Goal: Book appointment/travel/reservation

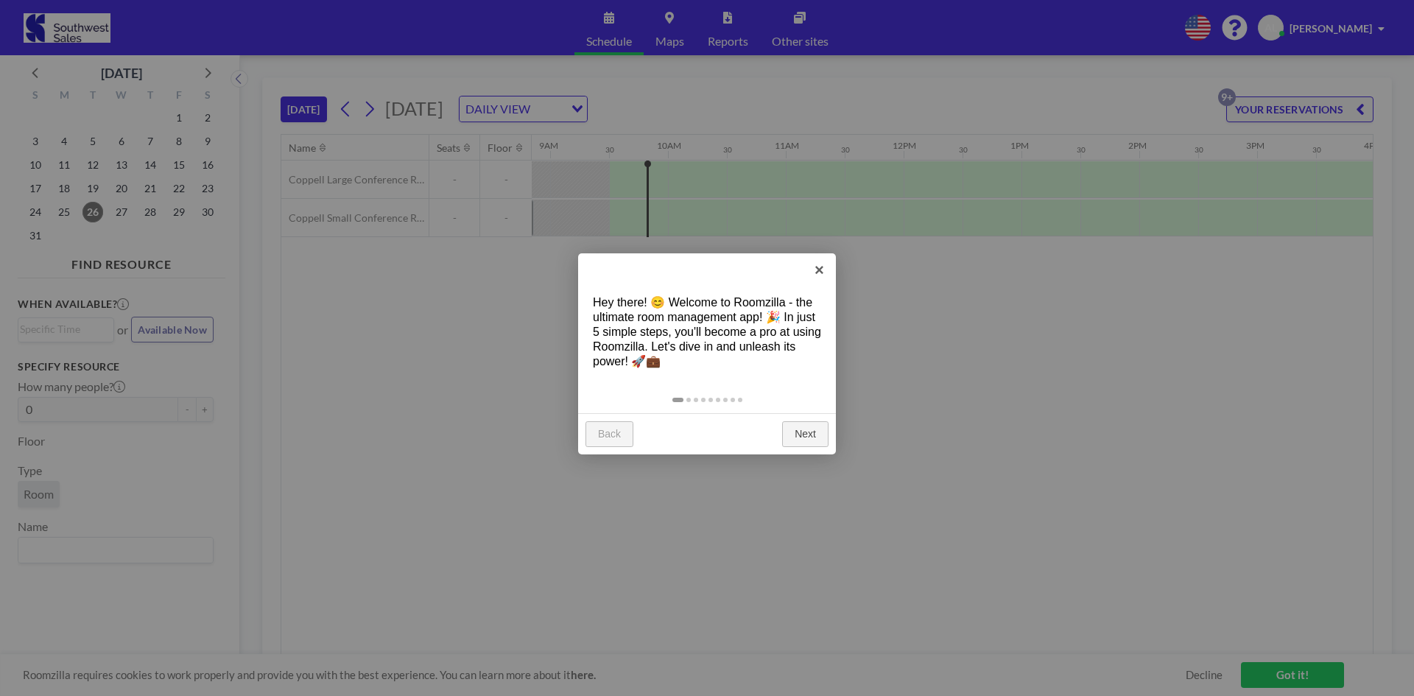
scroll to position [0, 1061]
click at [827, 270] on link "×" at bounding box center [819, 269] width 33 height 33
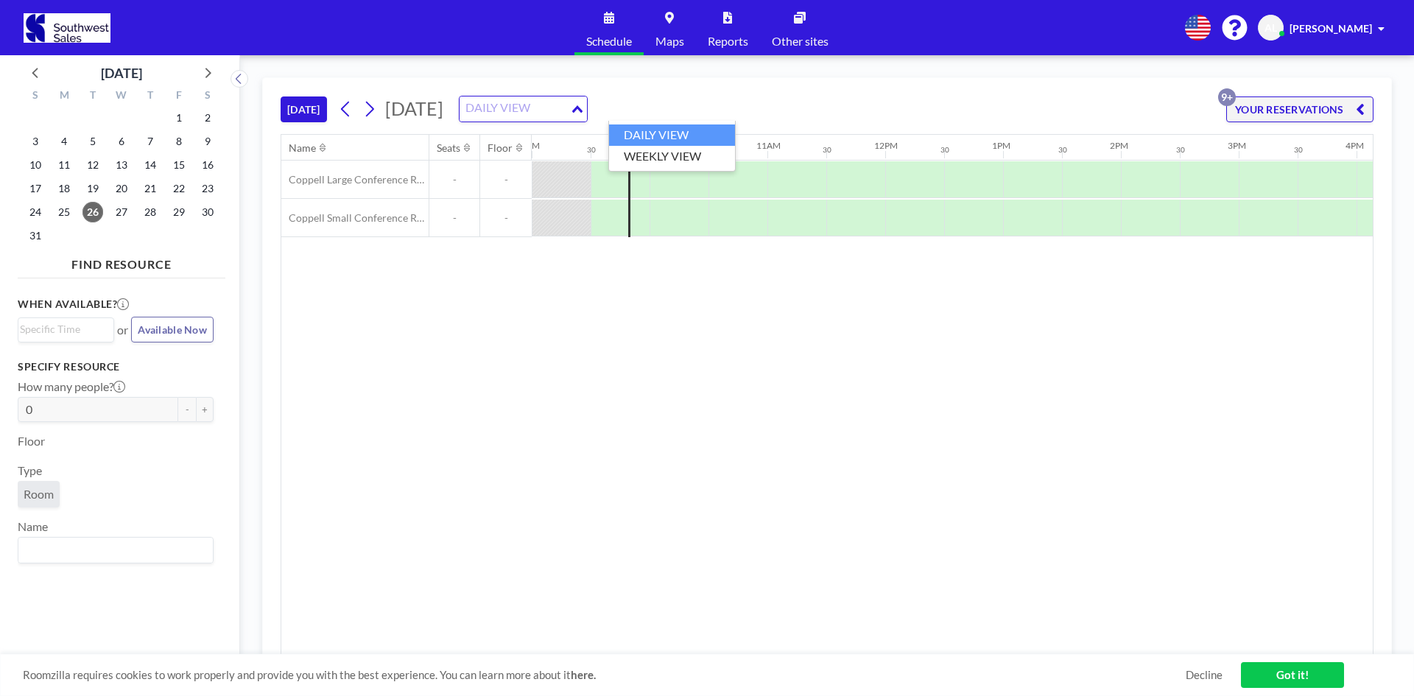
click at [587, 105] on div "DAILY VIEW Loading..." at bounding box center [523, 108] width 127 height 25
click at [368, 116] on icon at bounding box center [369, 109] width 14 height 22
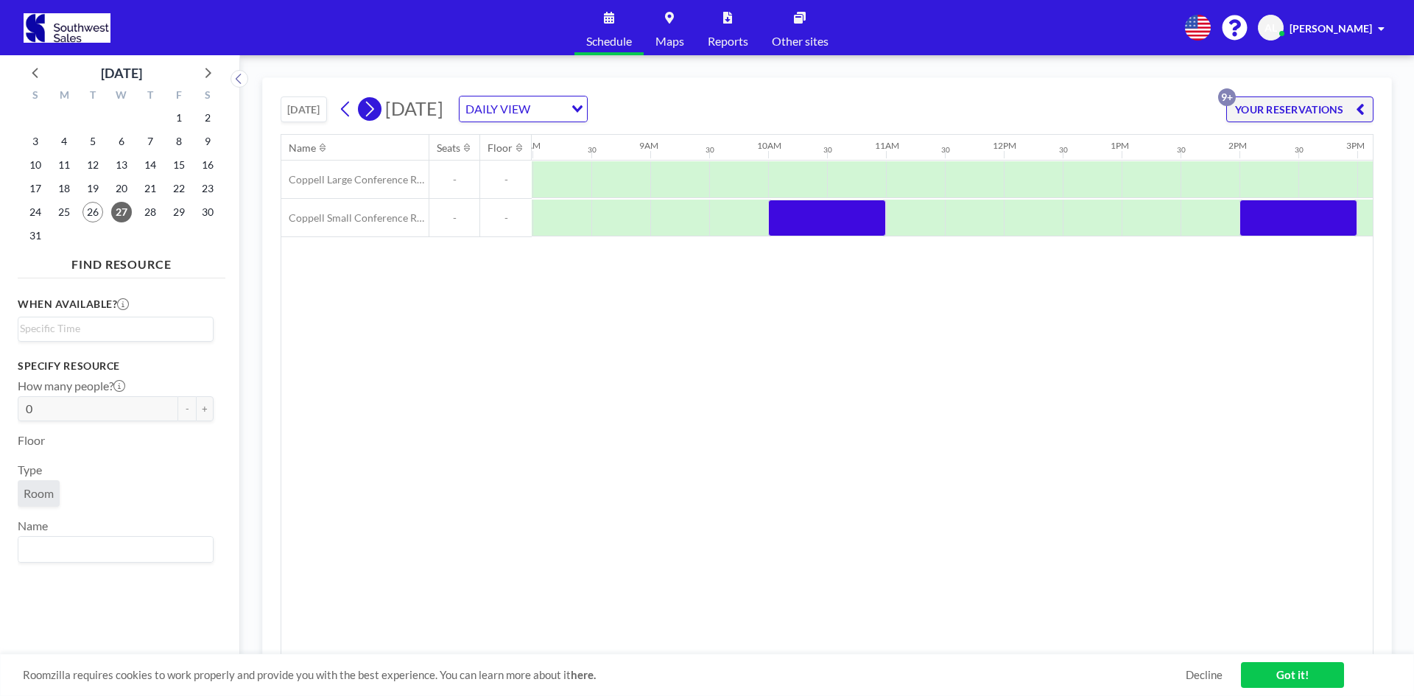
click at [368, 116] on icon at bounding box center [369, 109] width 14 height 22
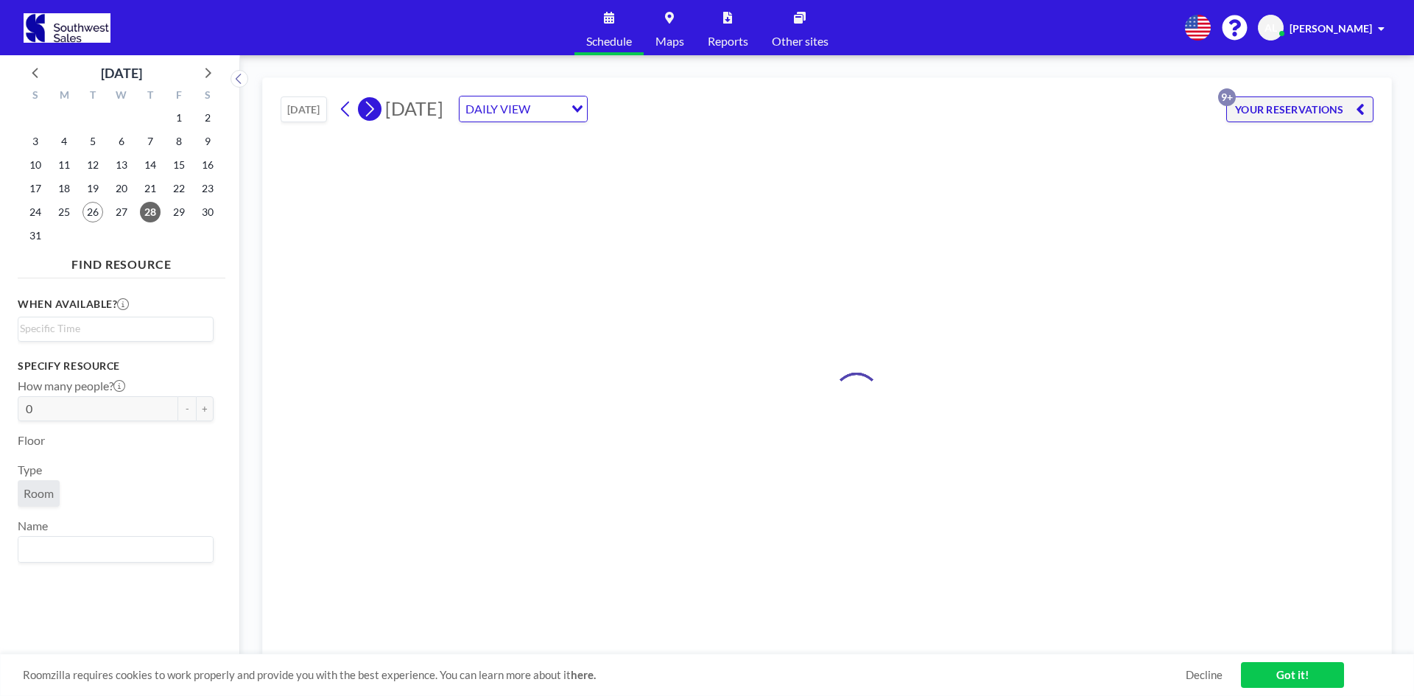
click at [368, 116] on icon at bounding box center [369, 109] width 14 height 22
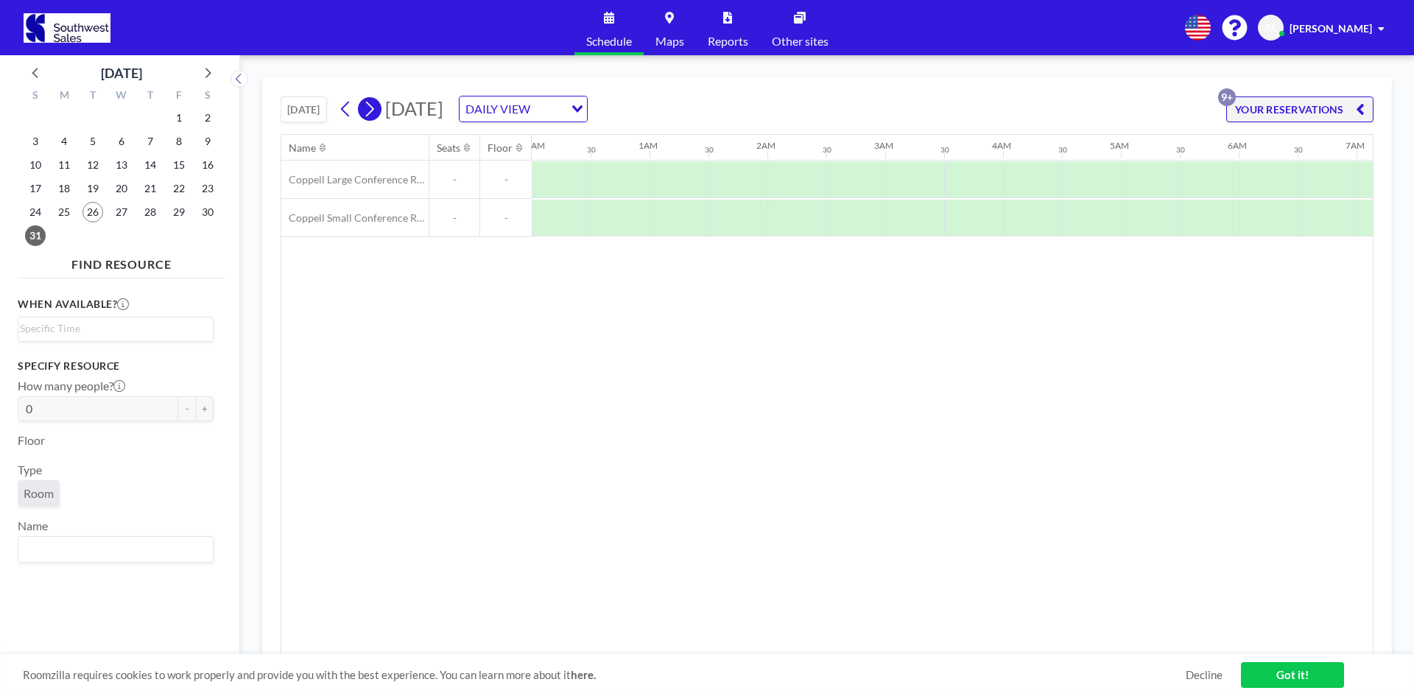
click at [370, 116] on icon at bounding box center [370, 109] width 8 height 15
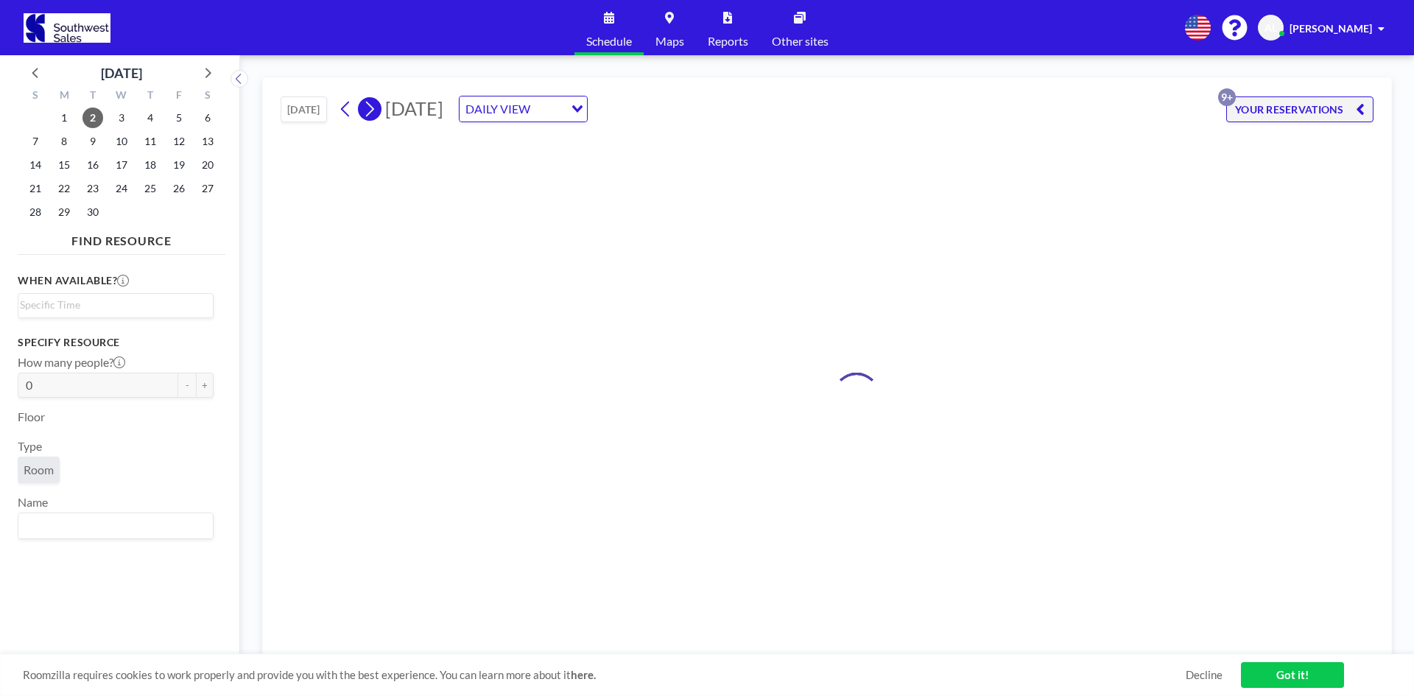
click at [370, 116] on icon at bounding box center [370, 109] width 8 height 15
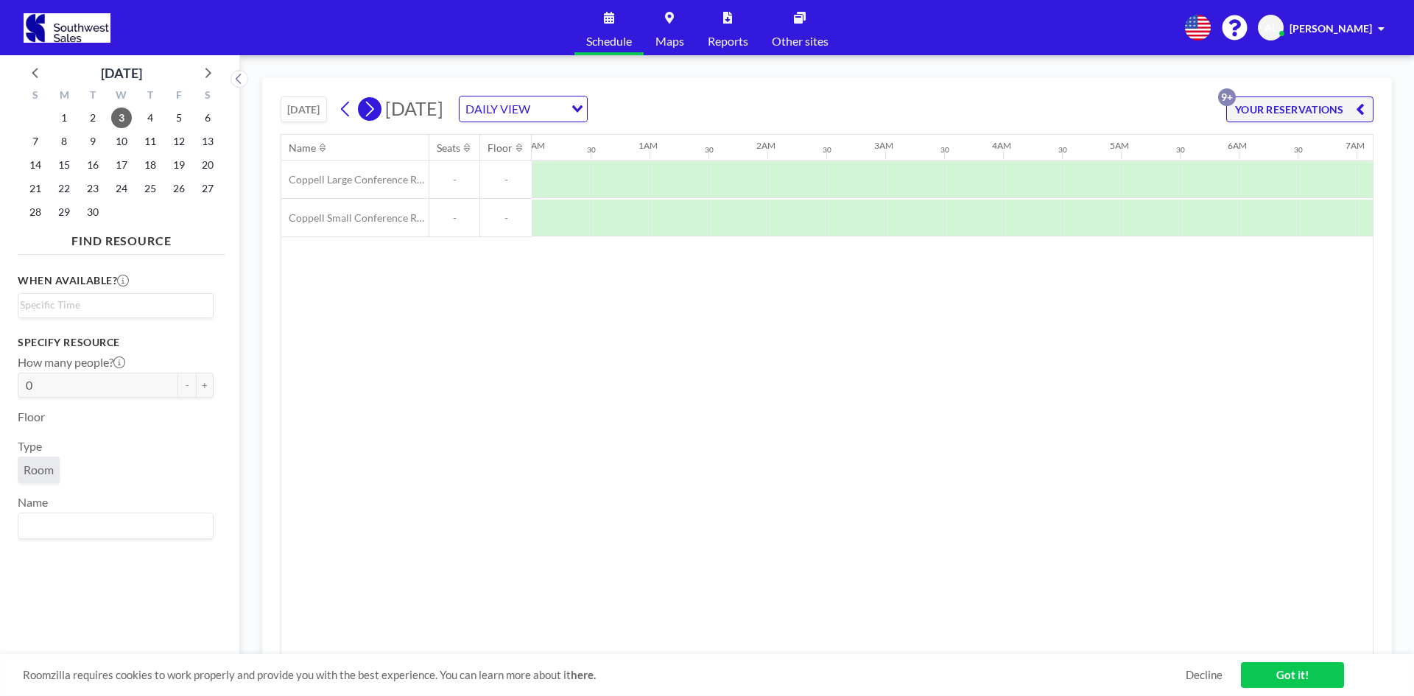
click at [370, 116] on icon at bounding box center [370, 109] width 8 height 15
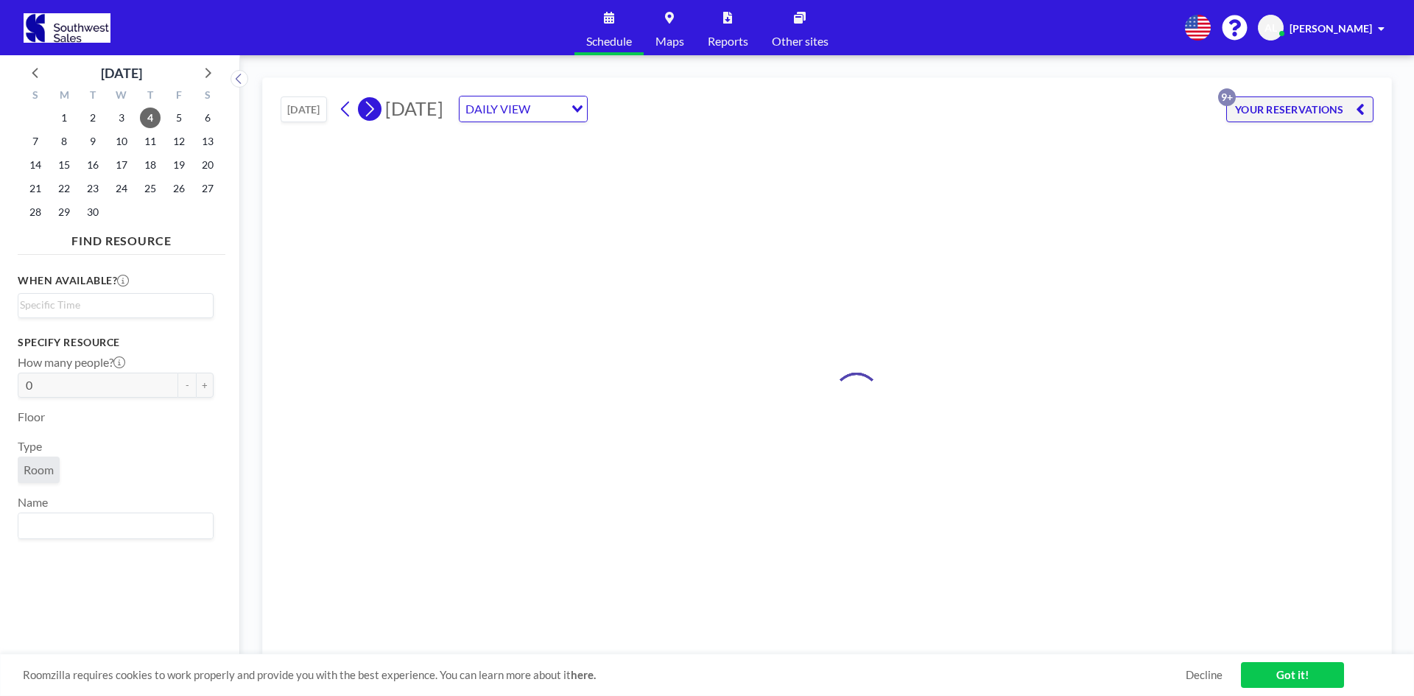
click at [373, 113] on icon at bounding box center [370, 109] width 8 height 15
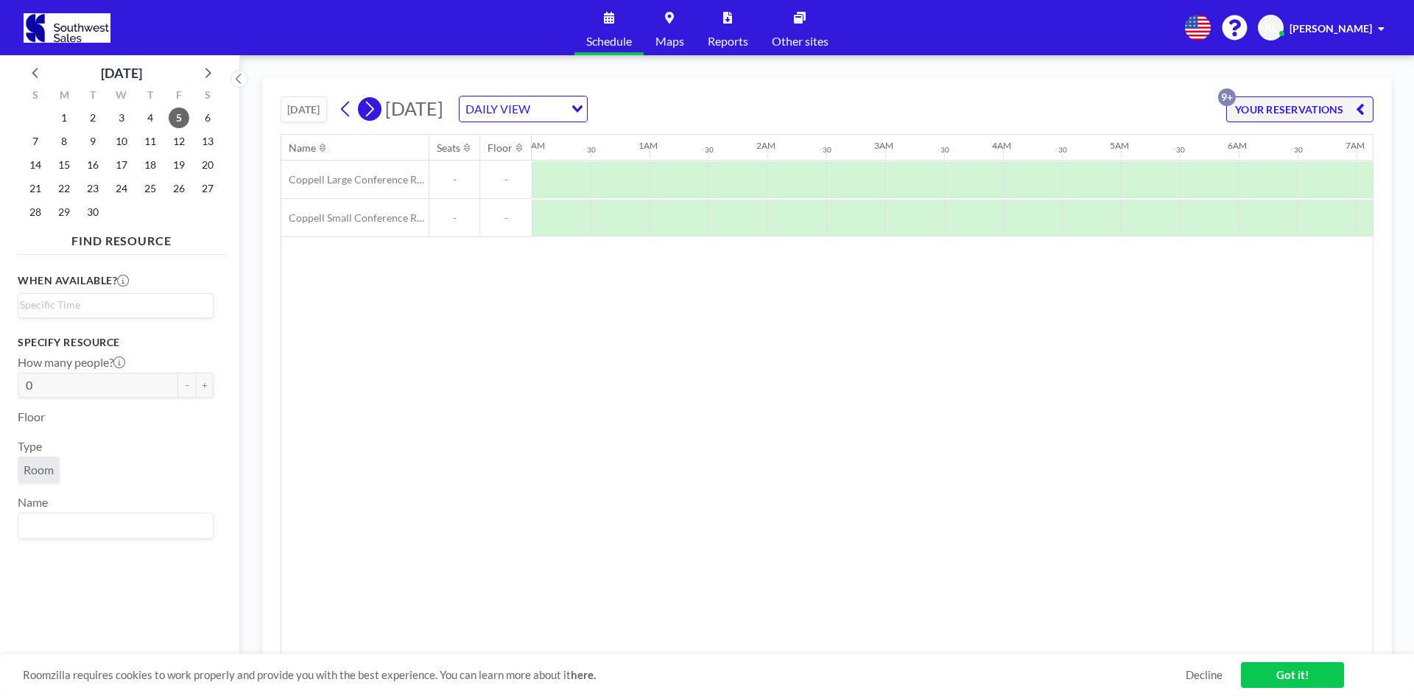
click at [376, 111] on icon at bounding box center [369, 109] width 14 height 22
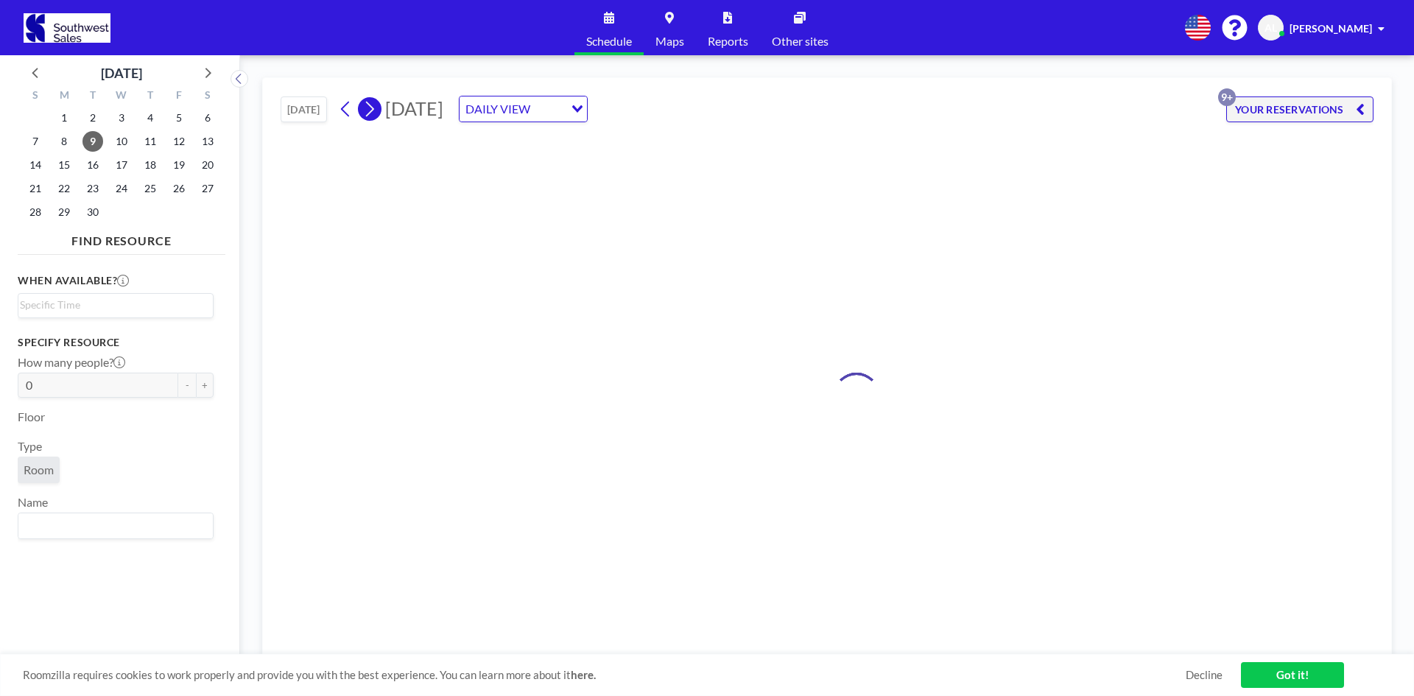
click at [376, 111] on icon at bounding box center [369, 109] width 14 height 22
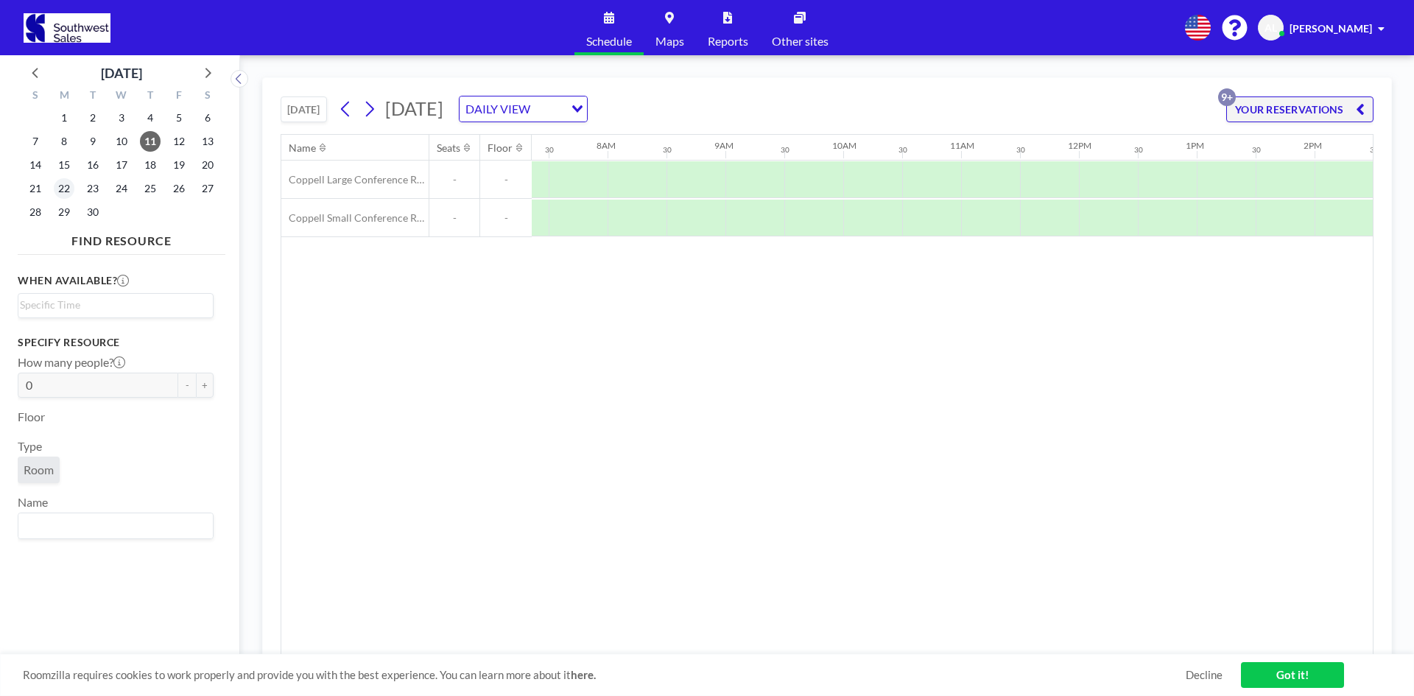
scroll to position [0, 884]
click at [63, 191] on span "22" at bounding box center [64, 188] width 21 height 21
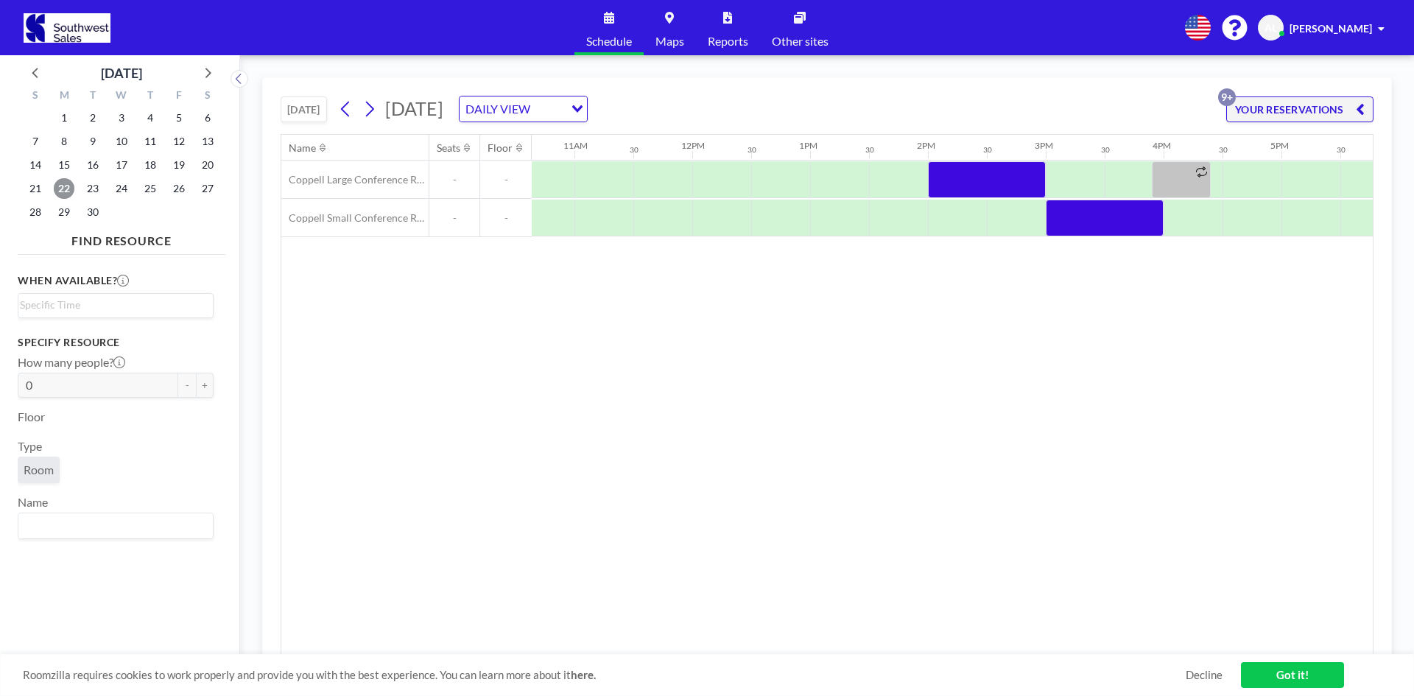
scroll to position [0, 1287]
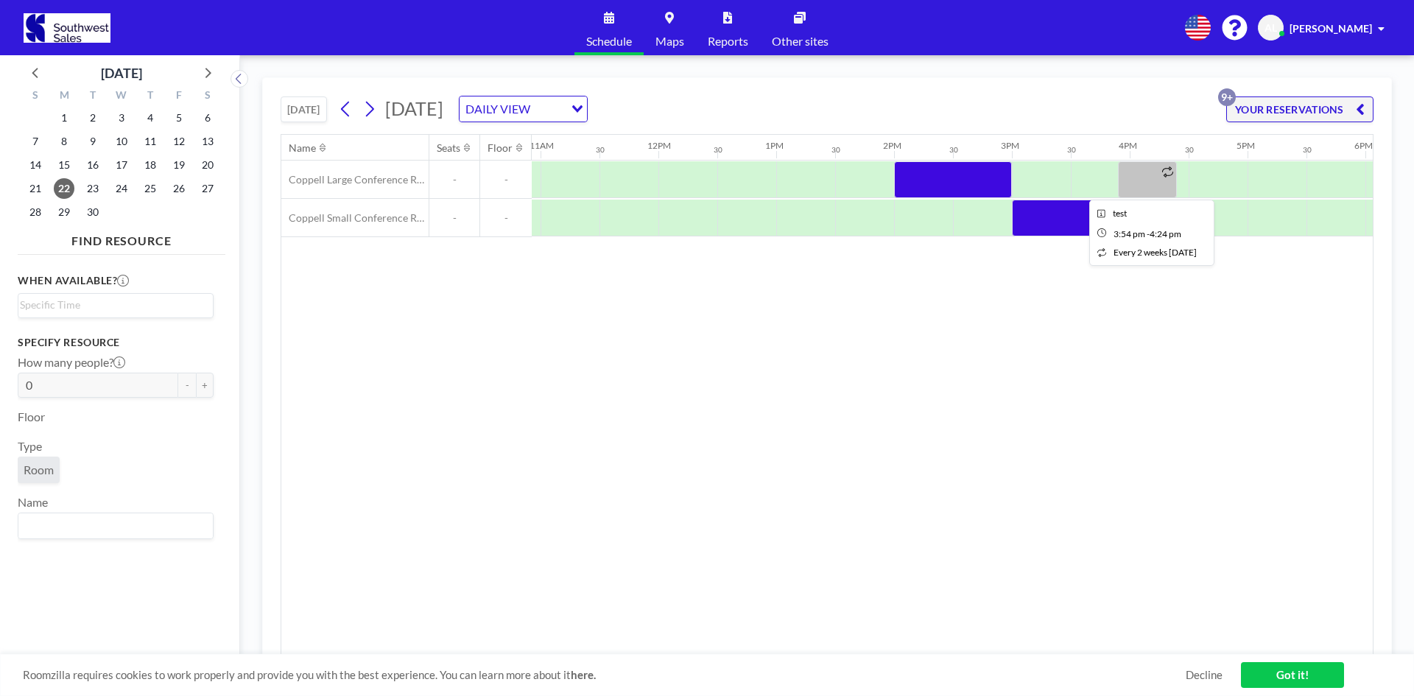
click at [1151, 176] on div at bounding box center [1147, 179] width 59 height 37
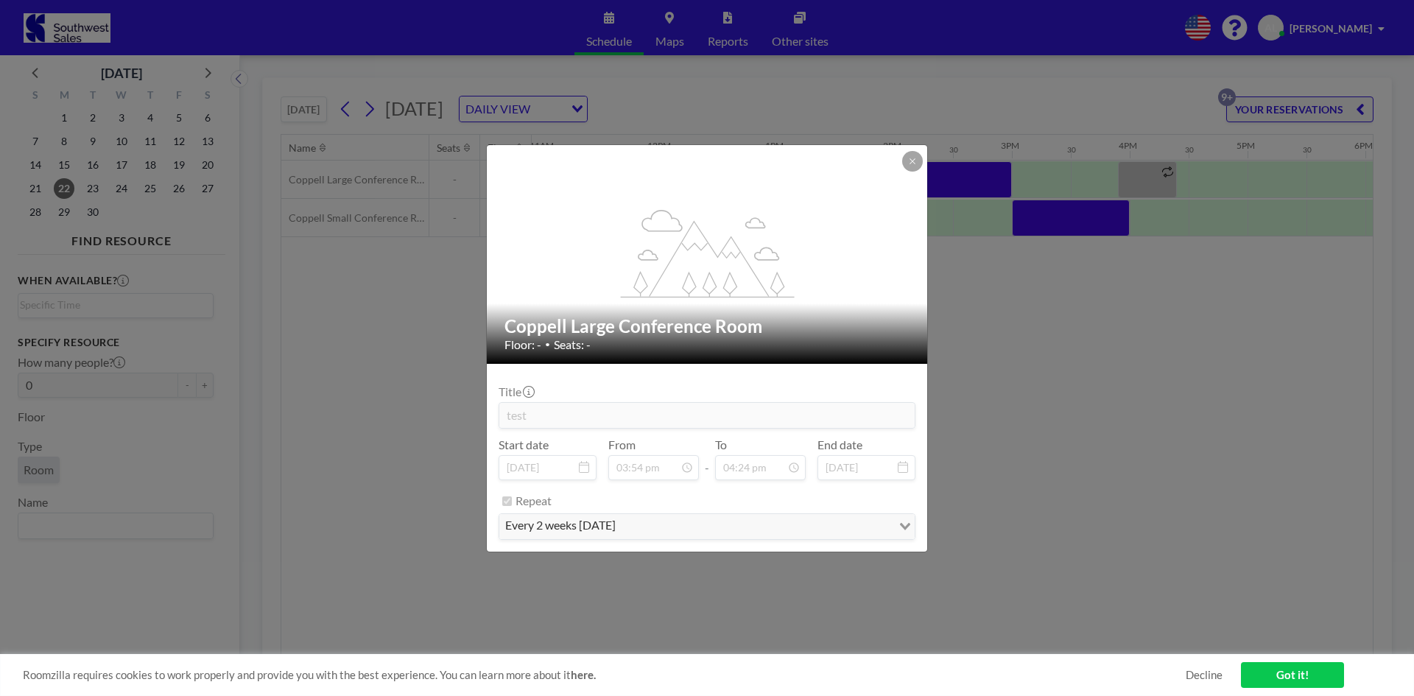
click at [1151, 176] on div "flex-grow: 1.2; Coppell Large Conference Room Floor: - • Seats: - Title test St…" at bounding box center [707, 348] width 1414 height 696
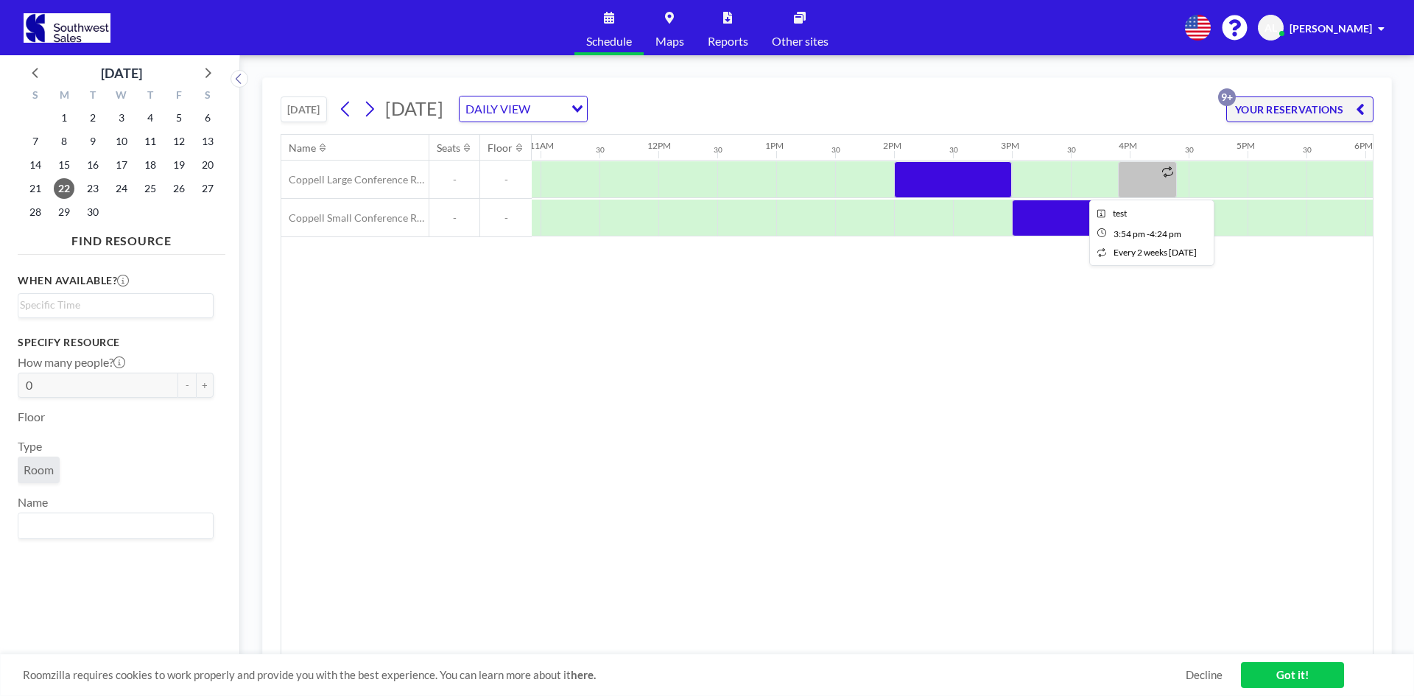
click at [1151, 176] on div at bounding box center [1147, 179] width 59 height 37
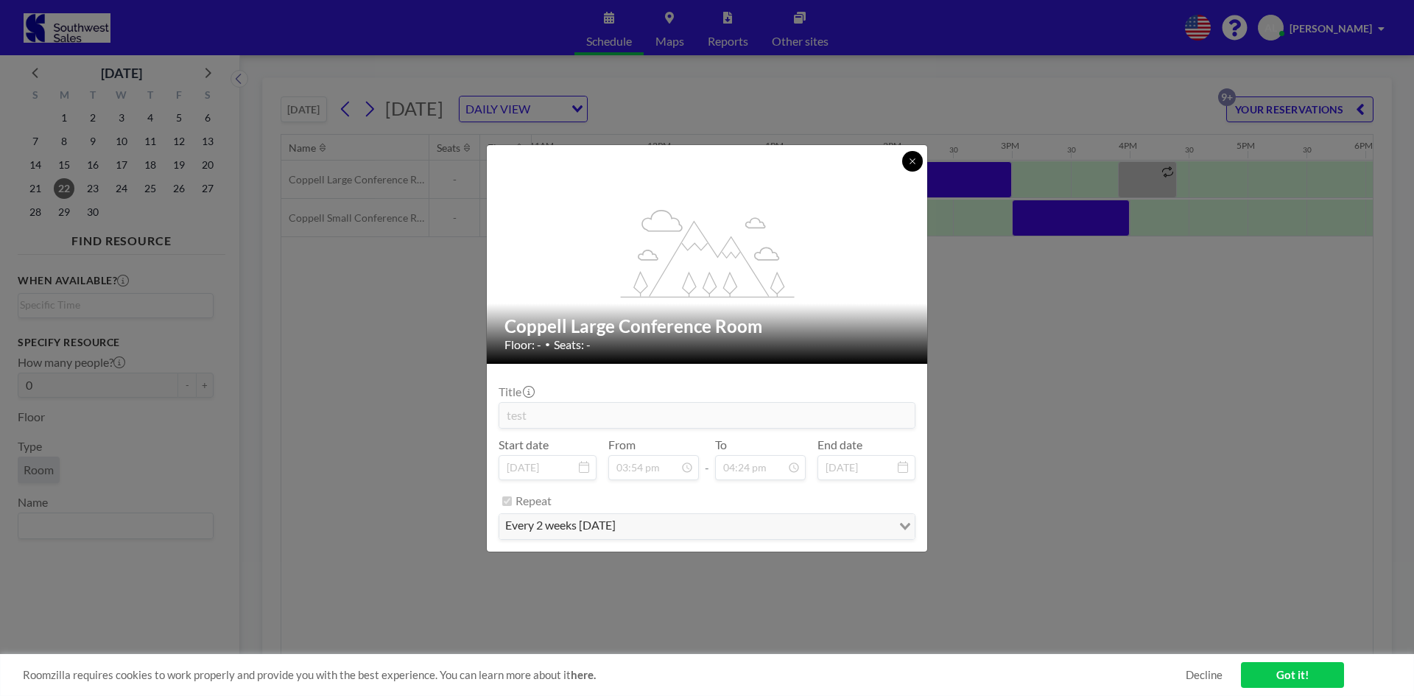
click at [916, 164] on icon at bounding box center [912, 161] width 9 height 9
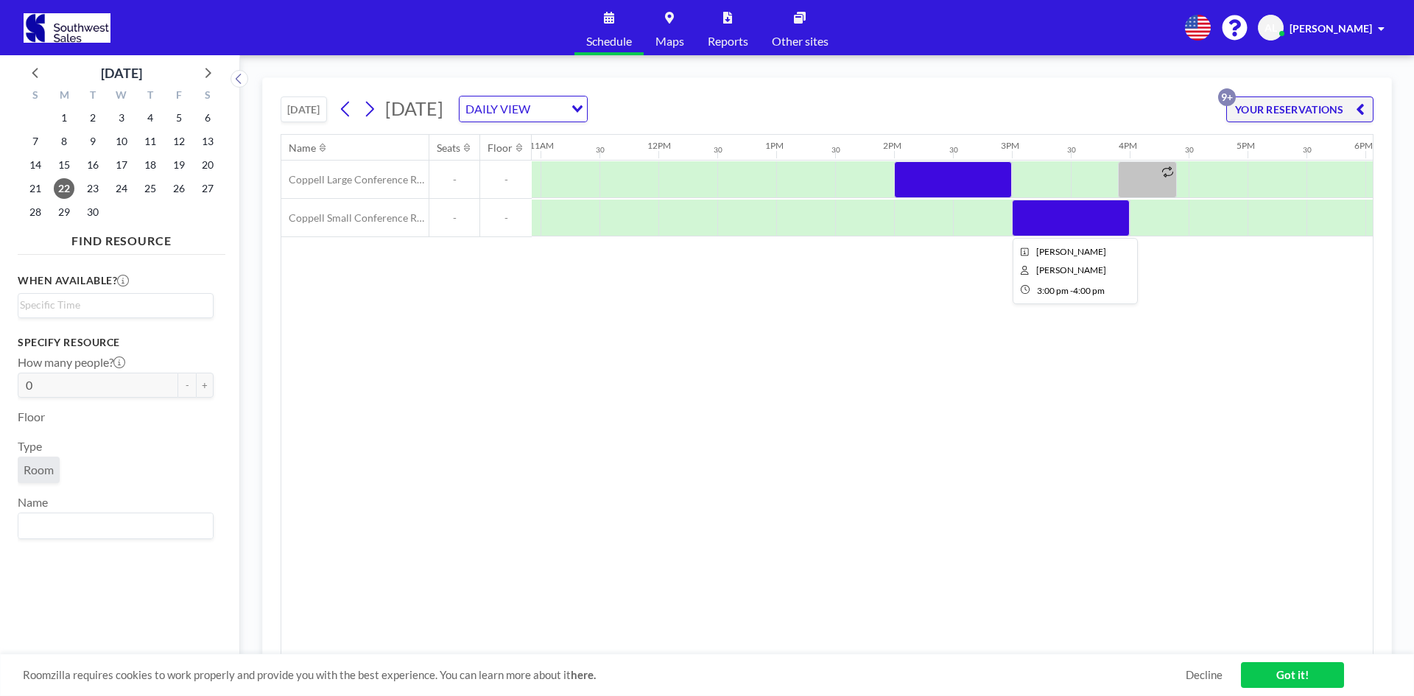
drag, startPoint x: 1068, startPoint y: 225, endPoint x: 1056, endPoint y: 214, distance: 16.2
click at [1056, 214] on div at bounding box center [1071, 218] width 118 height 37
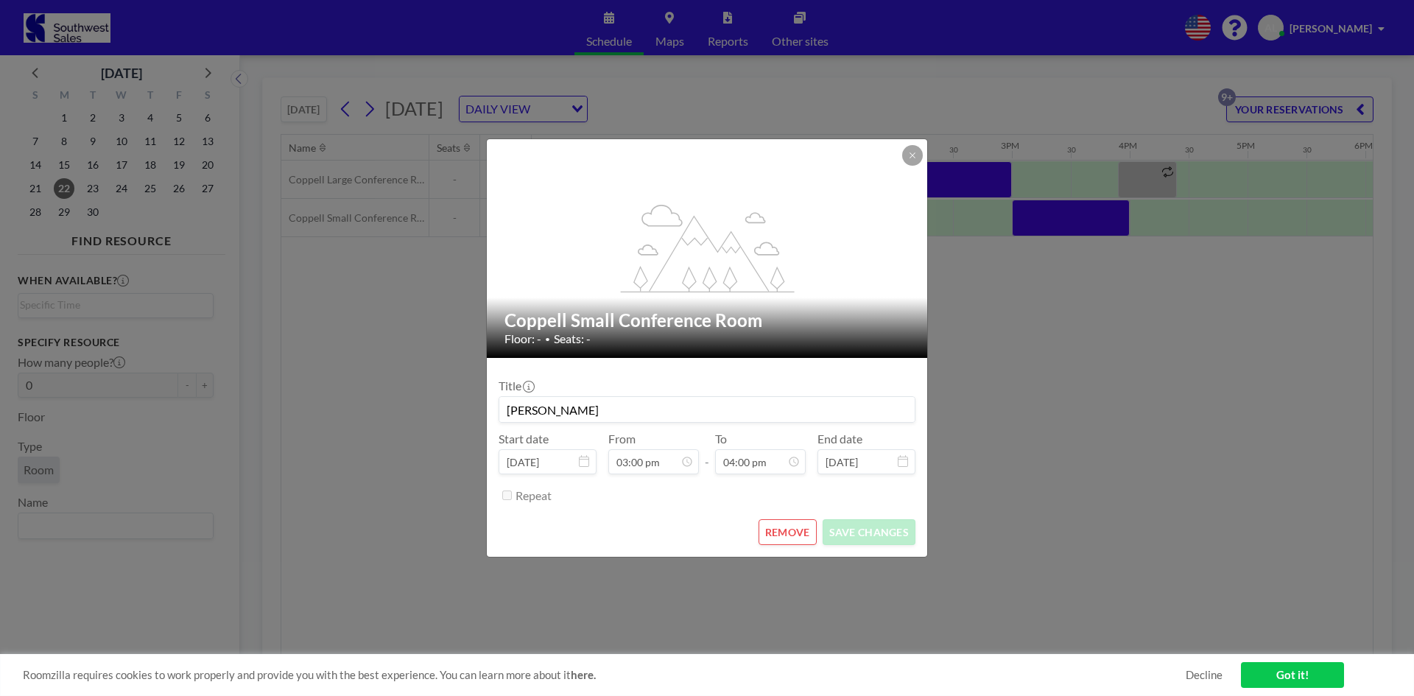
click at [1050, 220] on div "flex-grow: 1.2; Coppell Small Conference Room Floor: - • Seats: - Title Angela …" at bounding box center [707, 348] width 1414 height 696
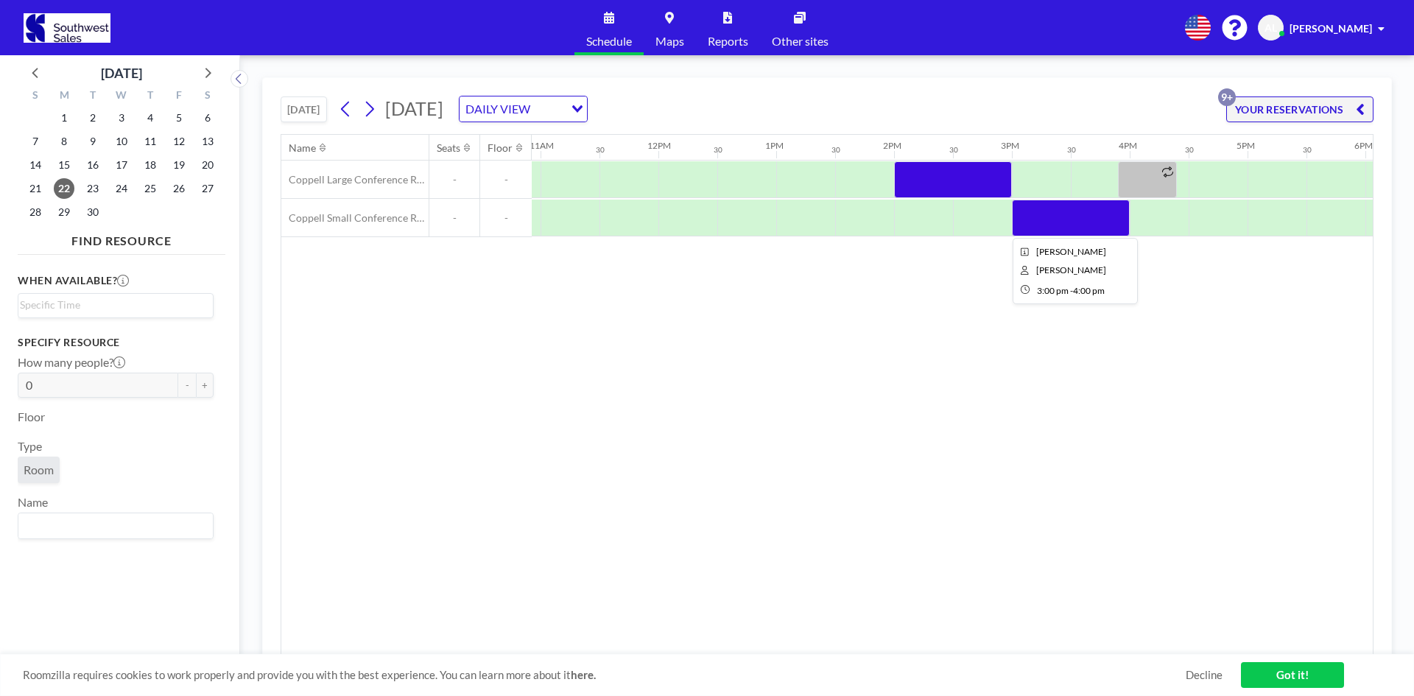
click at [1050, 222] on div at bounding box center [1071, 218] width 118 height 37
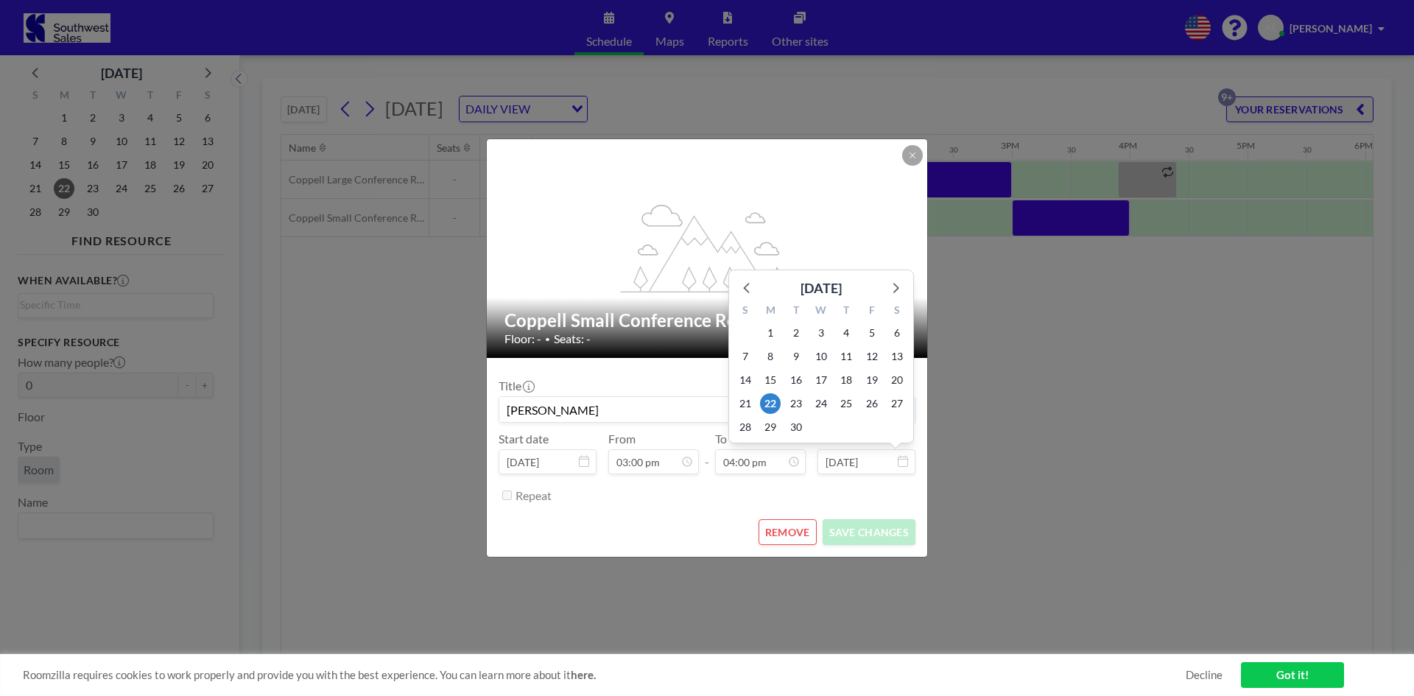
scroll to position [839, 0]
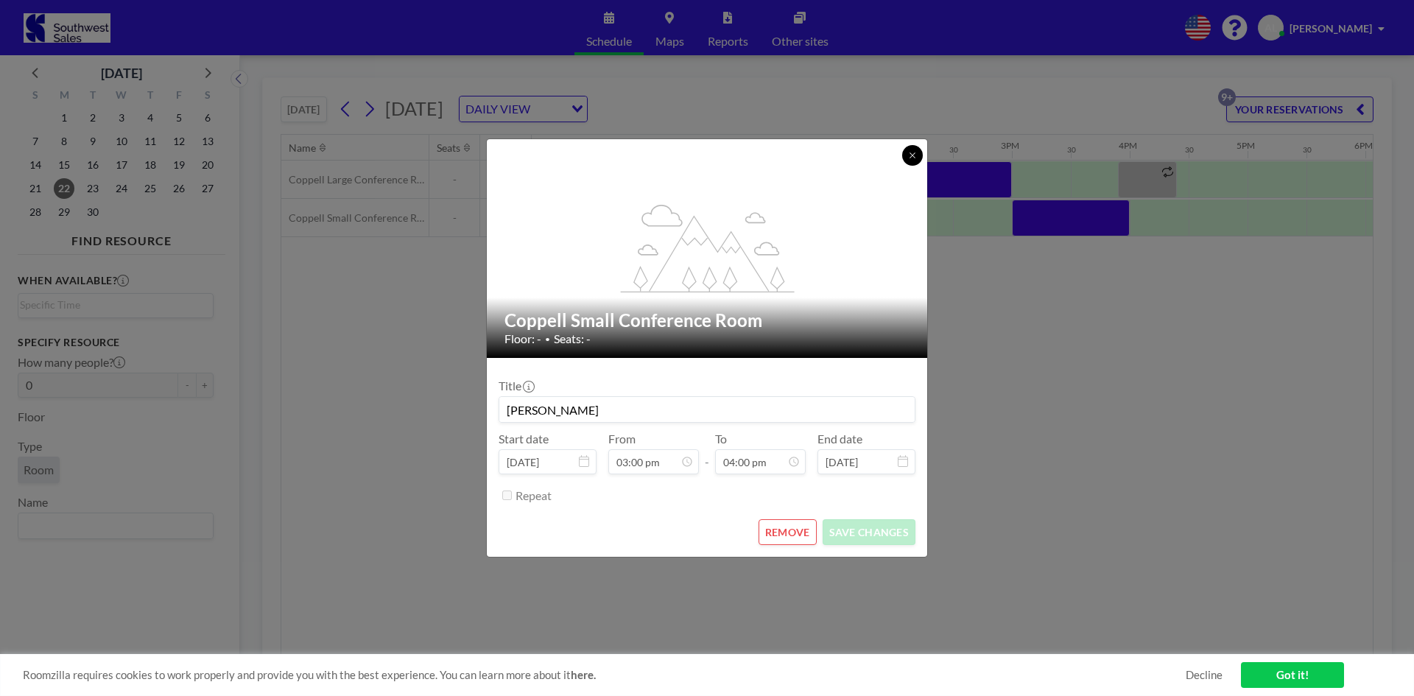
click at [917, 160] on button at bounding box center [912, 155] width 21 height 21
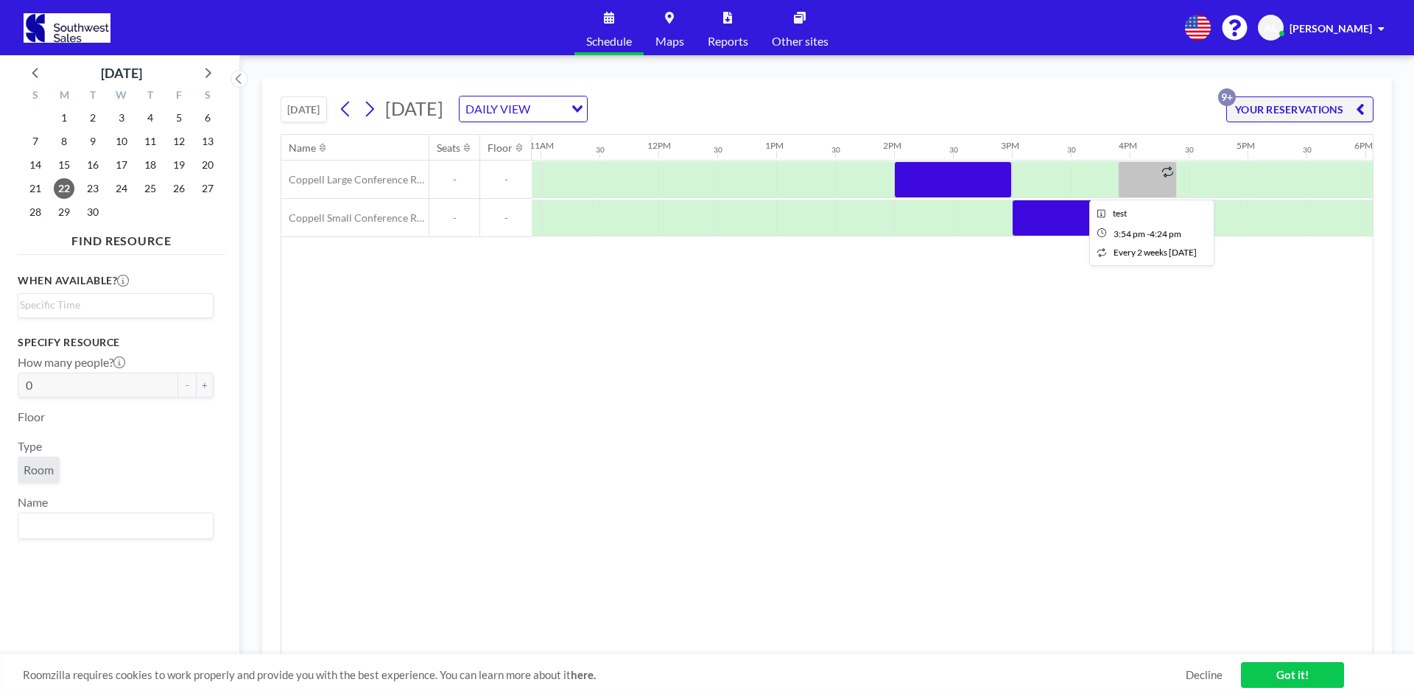
click at [1132, 179] on div at bounding box center [1147, 179] width 59 height 37
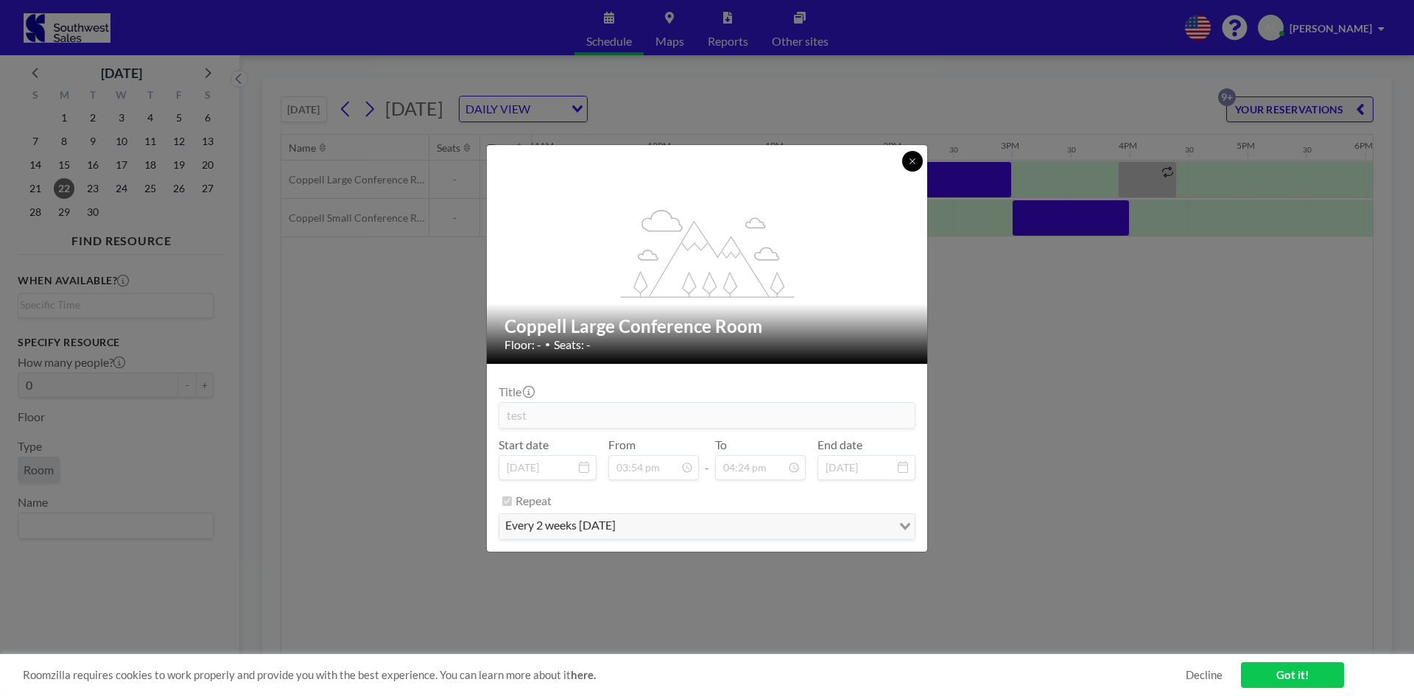
click at [911, 162] on icon at bounding box center [912, 160] width 5 height 5
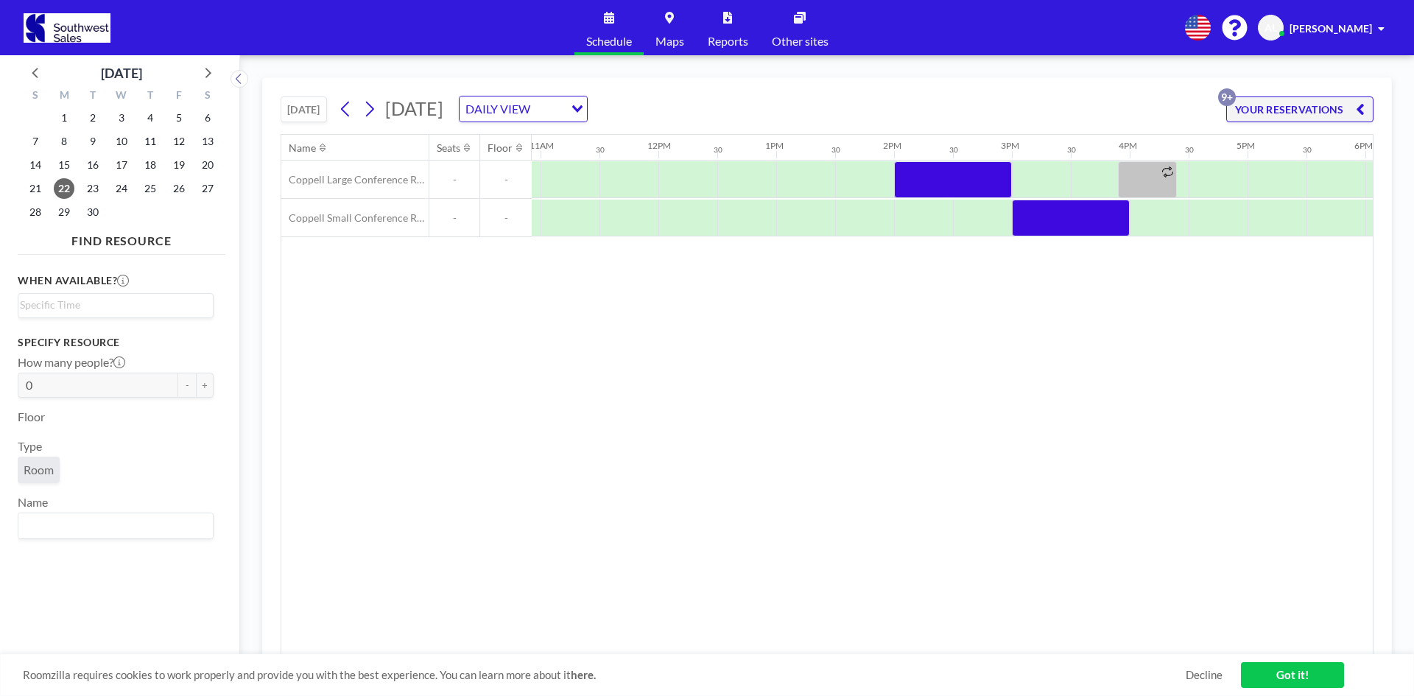
click at [1352, 102] on button "YOUR RESERVATIONS 9+" at bounding box center [1299, 109] width 147 height 26
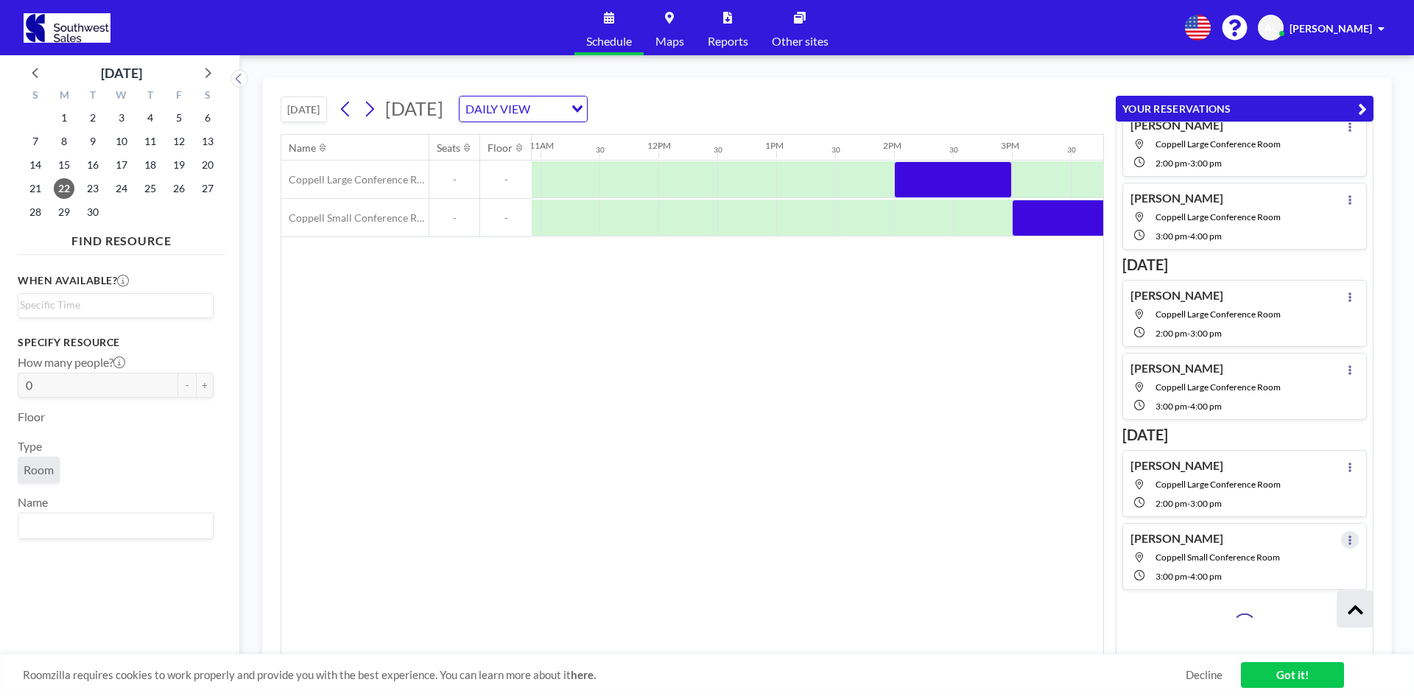
click at [1341, 544] on button at bounding box center [1350, 540] width 18 height 18
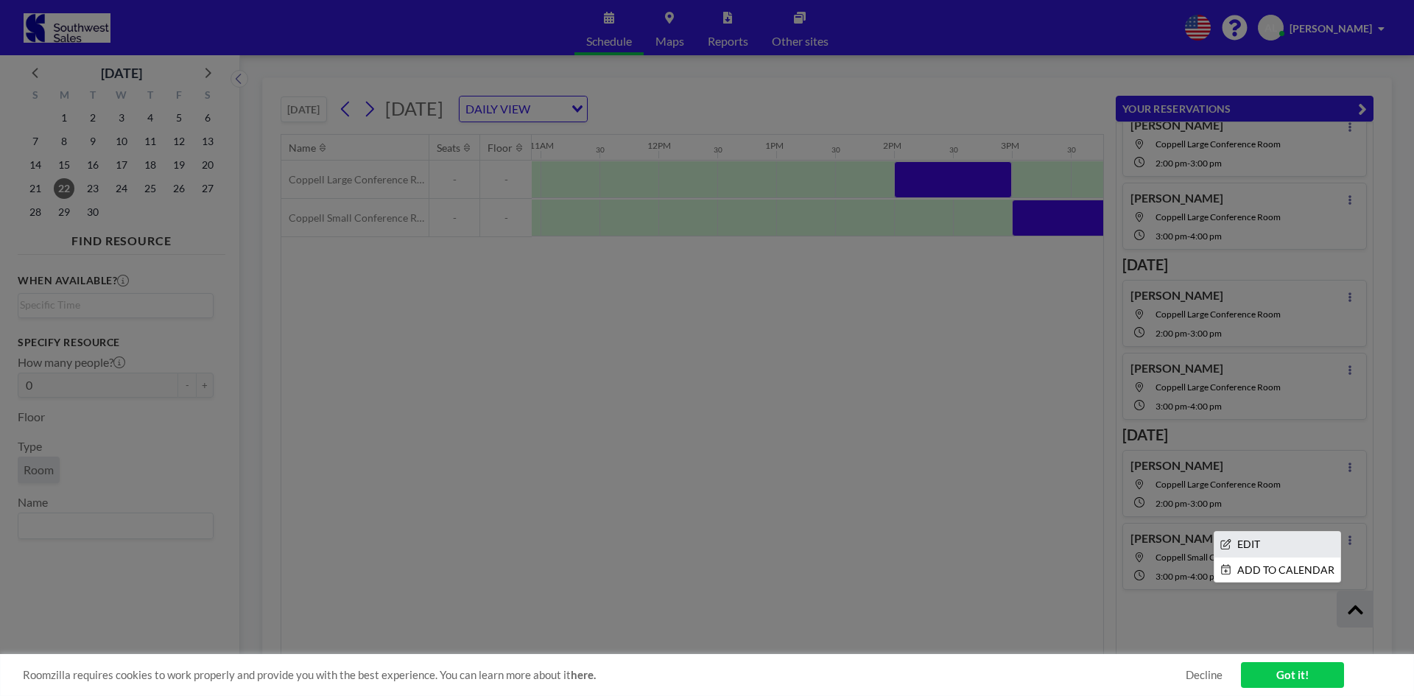
scroll to position [377, 0]
click at [1240, 546] on li "EDIT" at bounding box center [1277, 544] width 126 height 25
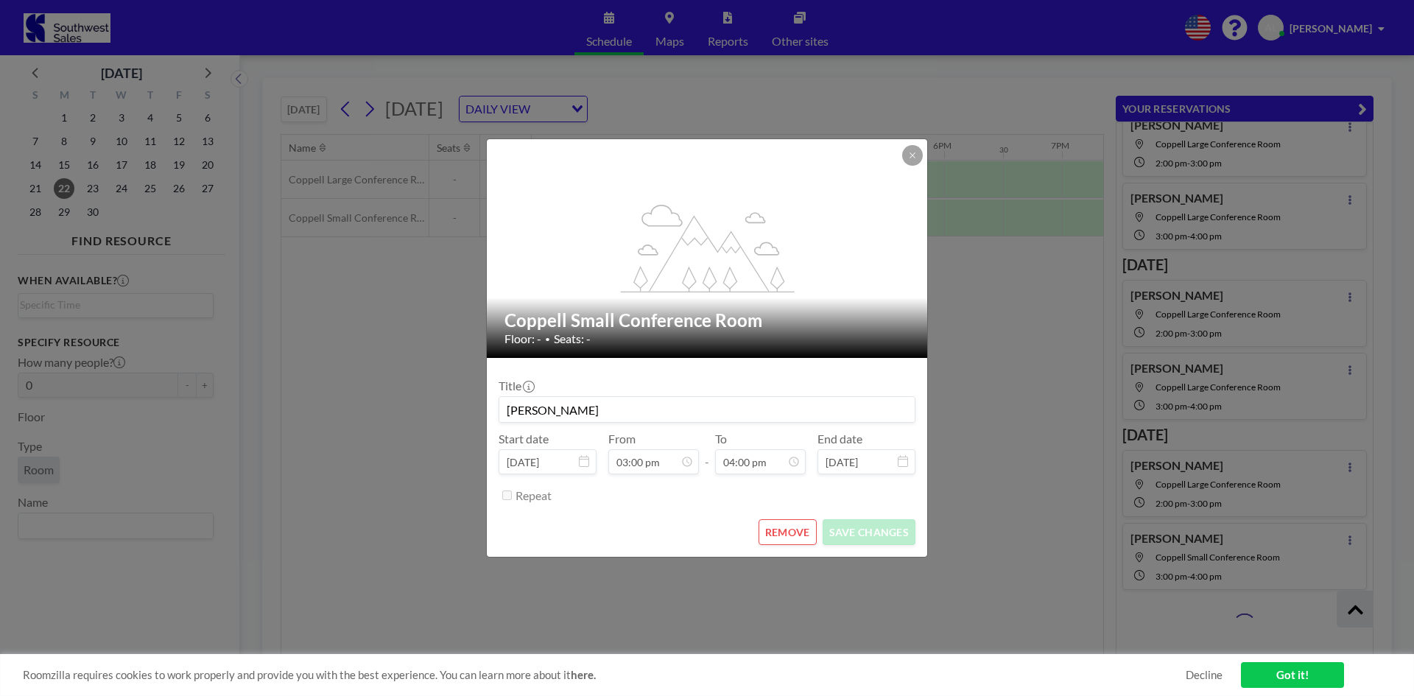
scroll to position [787, 0]
click at [915, 155] on icon at bounding box center [912, 155] width 9 height 9
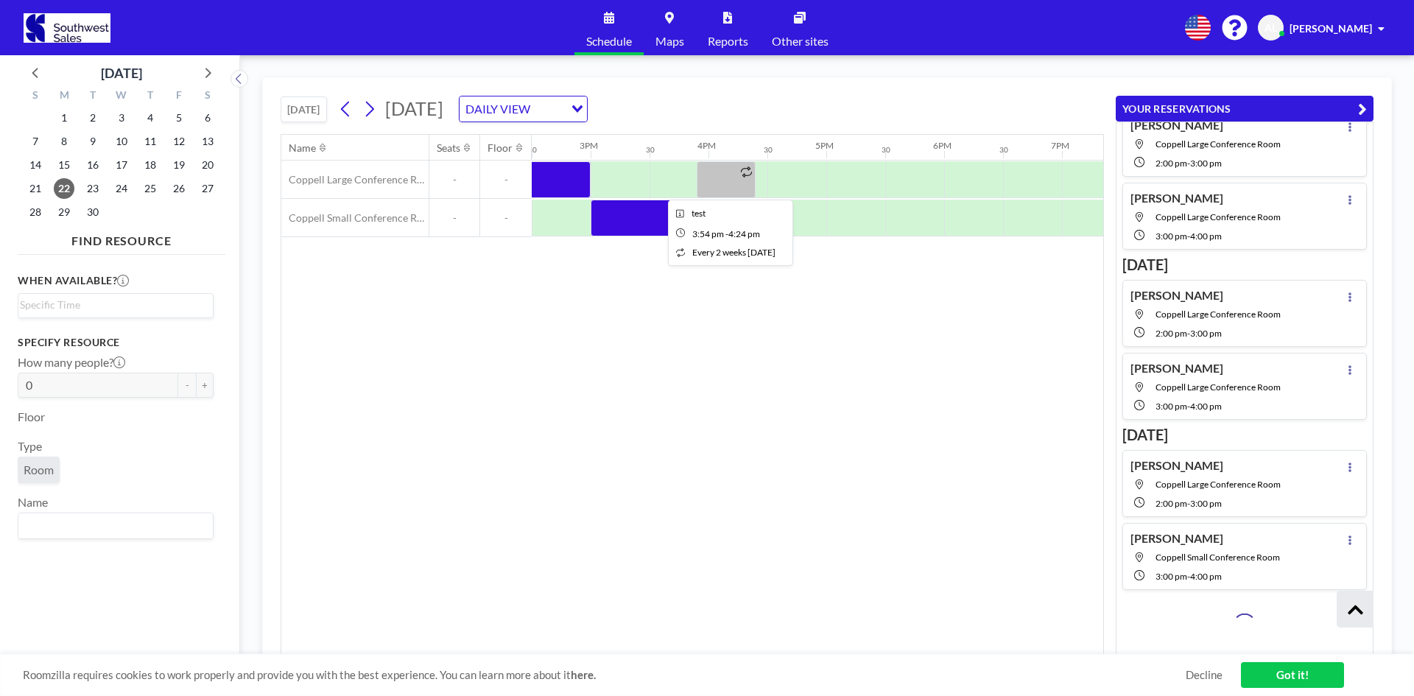
click at [700, 178] on div at bounding box center [726, 179] width 59 height 37
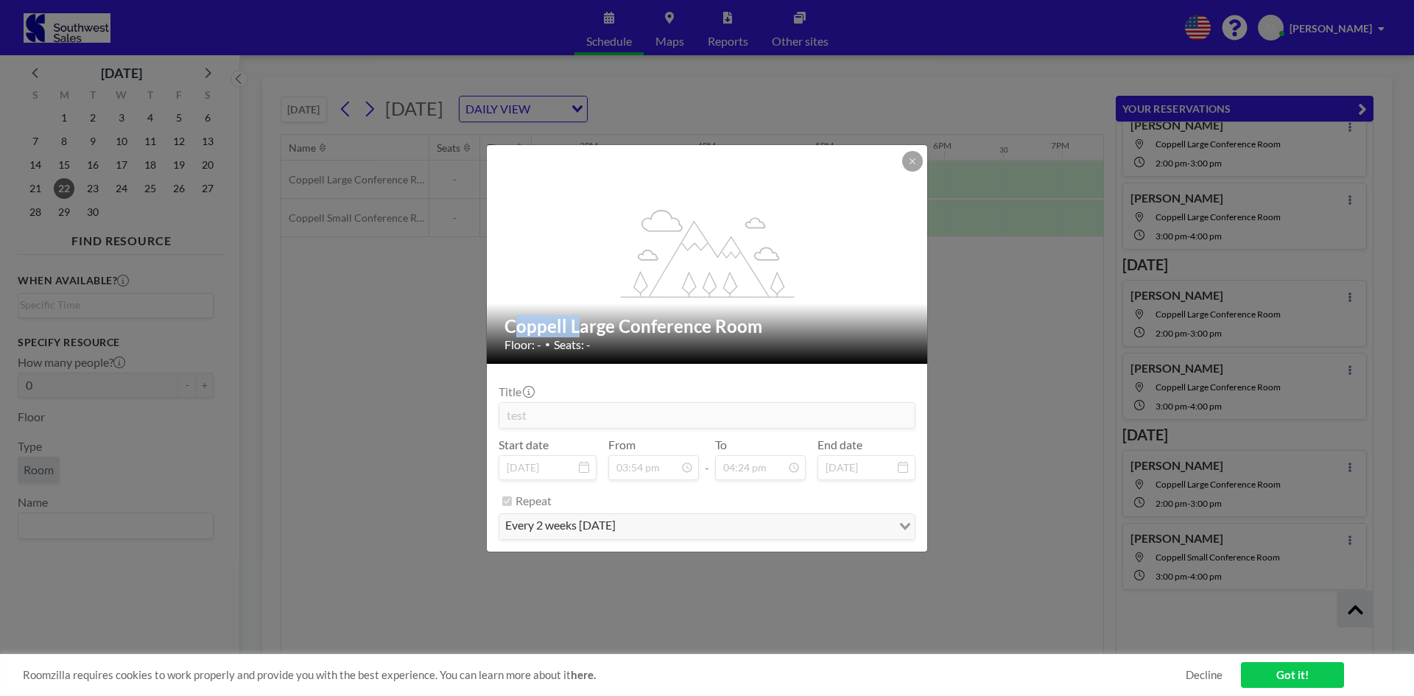
click at [700, 178] on div "flex-grow: 1.2;" at bounding box center [708, 254] width 442 height 219
click at [912, 160] on icon at bounding box center [912, 161] width 9 height 9
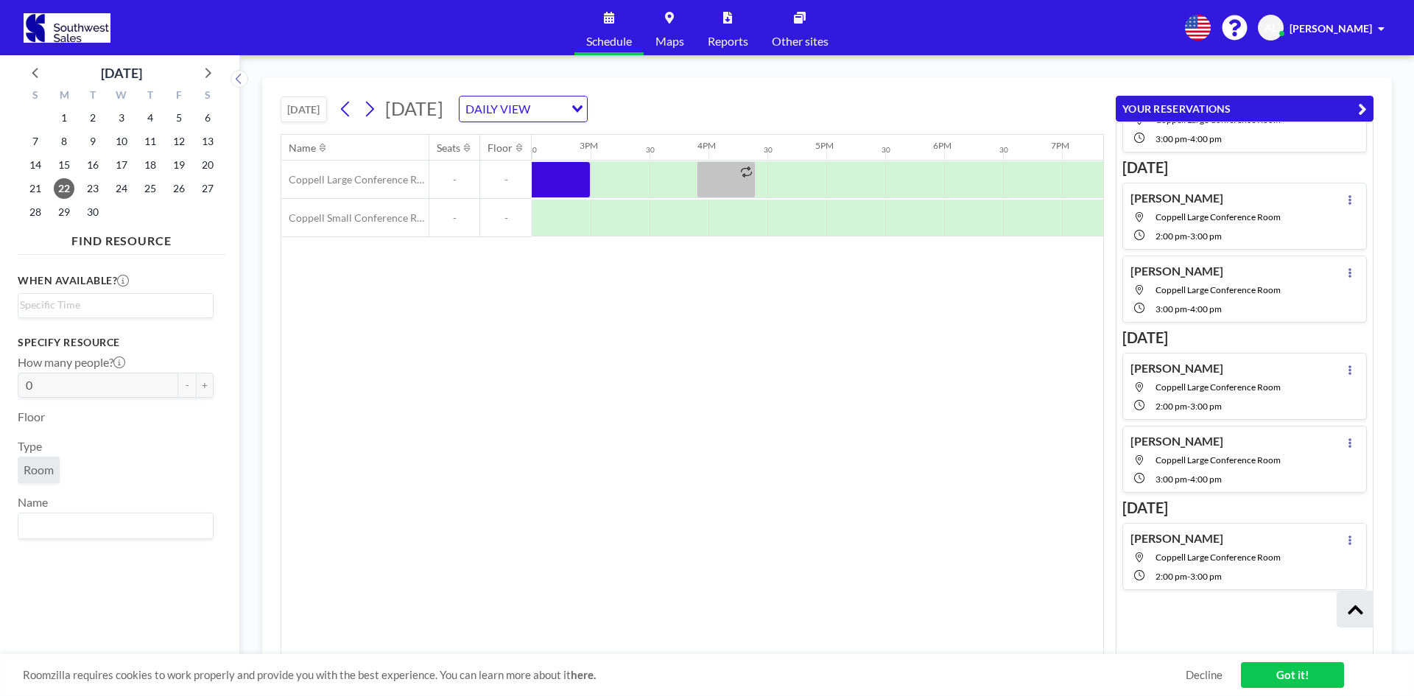
scroll to position [304, 0]
click at [1306, 32] on span "[PERSON_NAME]" at bounding box center [1331, 28] width 82 height 13
click at [1341, 66] on span "Profile" at bounding box center [1340, 70] width 31 height 15
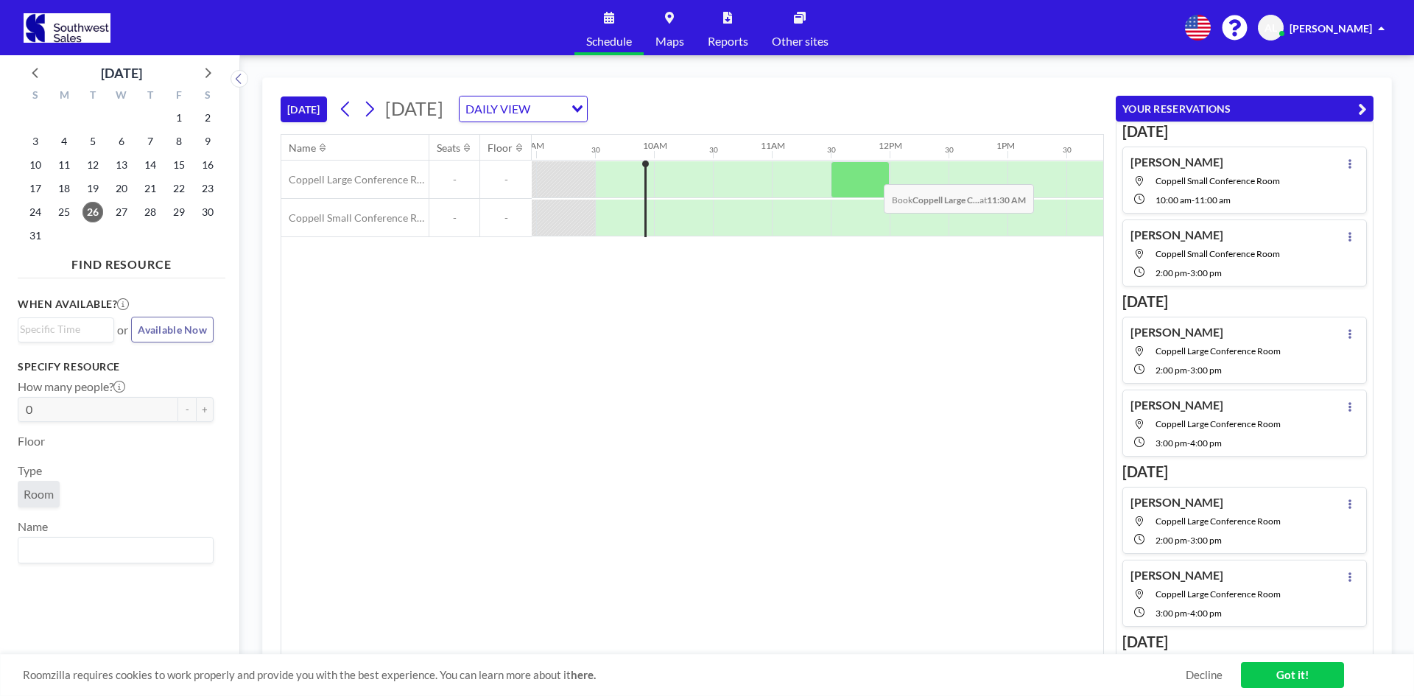
scroll to position [0, 1061]
click at [201, 67] on icon at bounding box center [206, 72] width 19 height 19
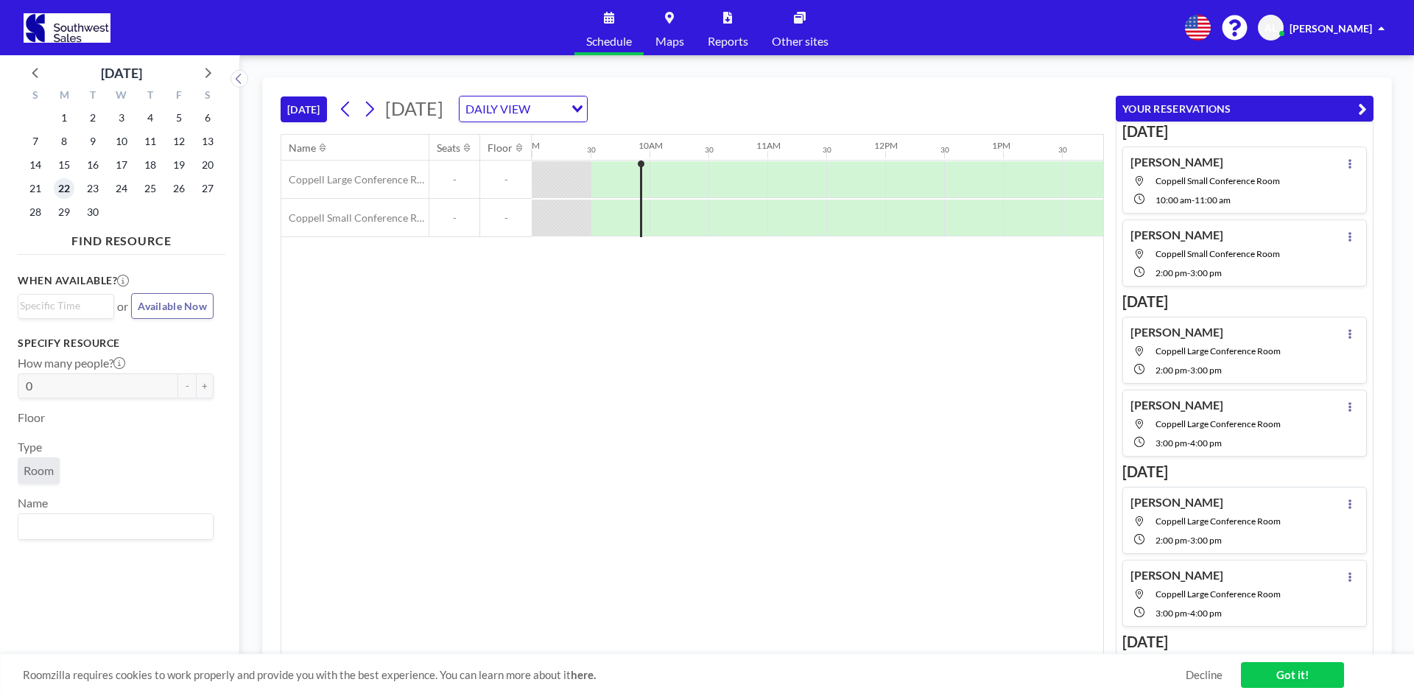
click at [68, 193] on span "22" at bounding box center [64, 188] width 21 height 21
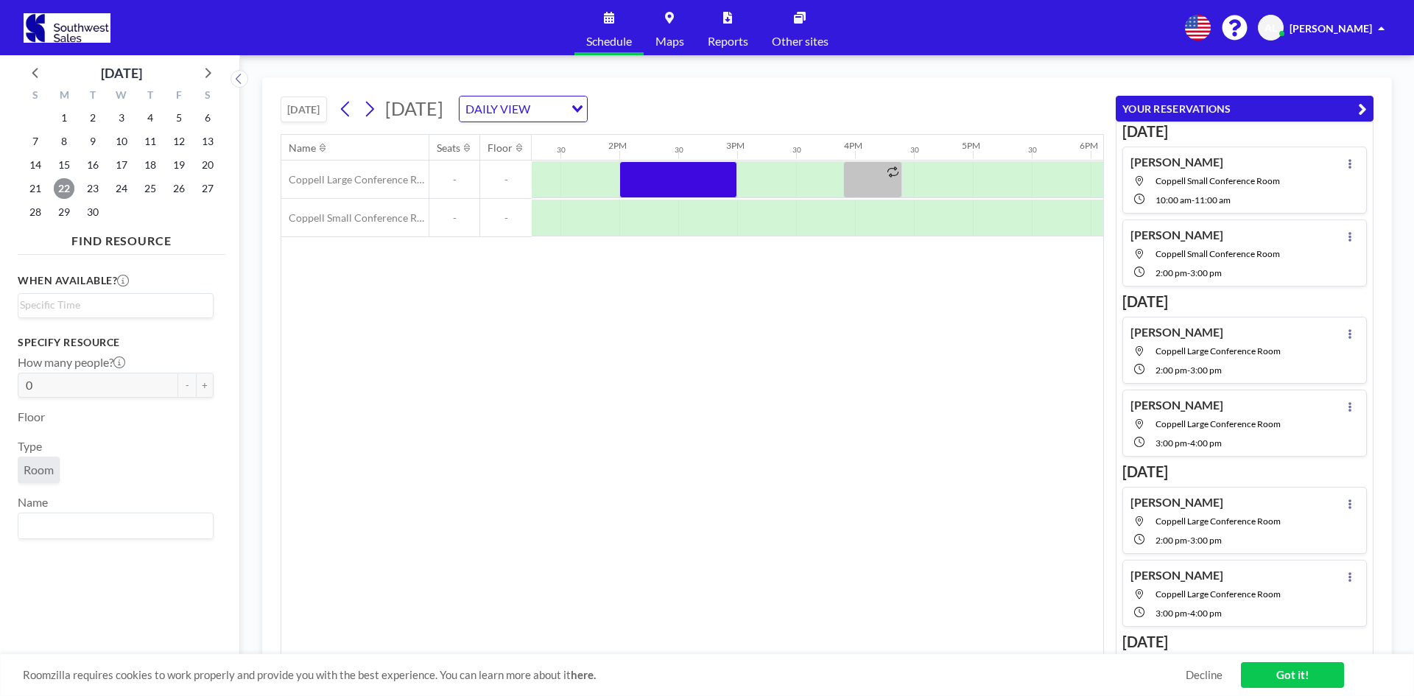
scroll to position [0, 1564]
click at [1287, 673] on link "Got it!" at bounding box center [1292, 675] width 103 height 26
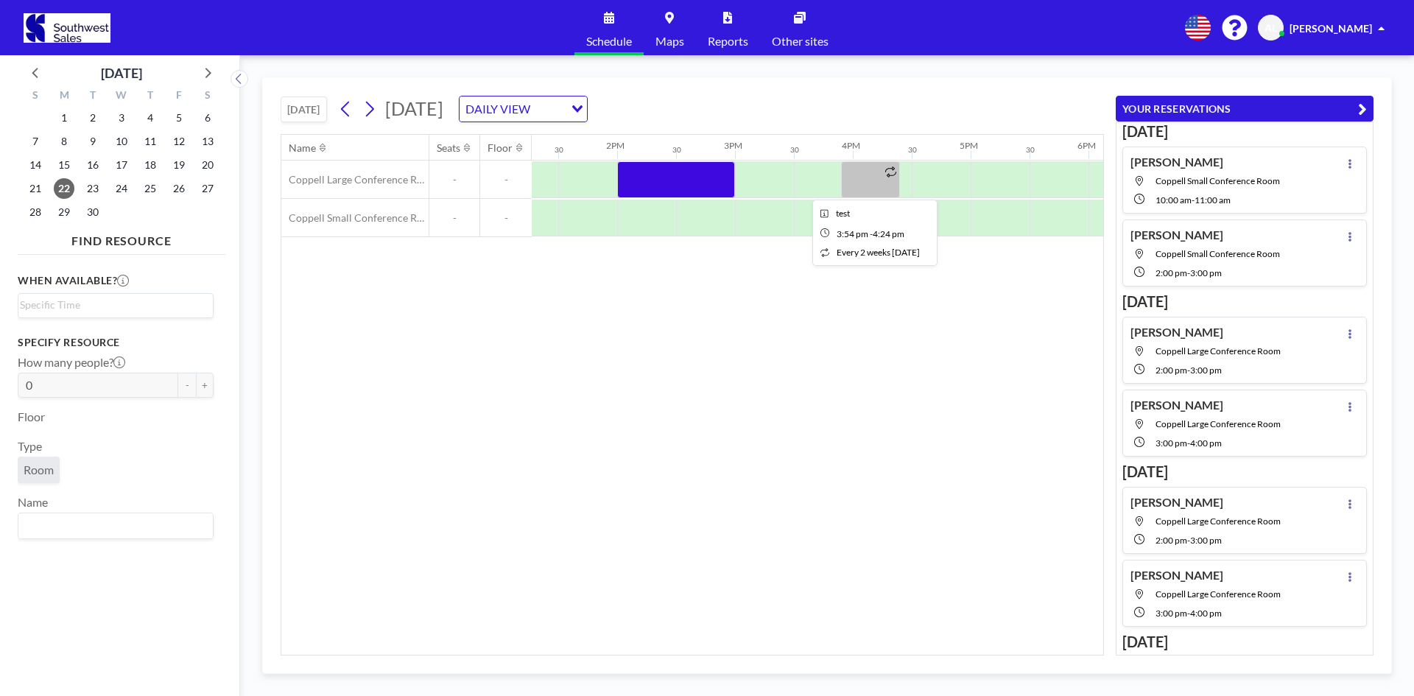
click at [876, 183] on div at bounding box center [870, 179] width 59 height 37
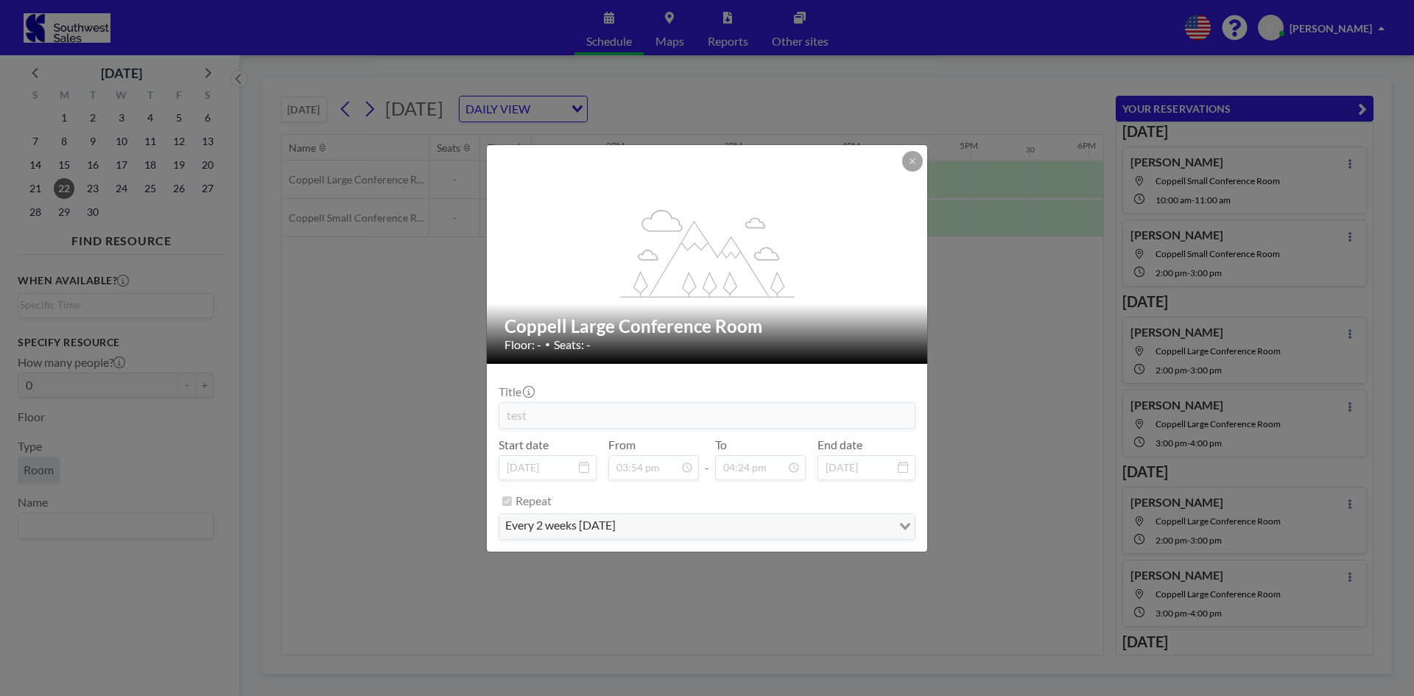
click at [907, 173] on div "flex-grow: 1.2;" at bounding box center [708, 254] width 442 height 219
click at [918, 156] on button at bounding box center [912, 161] width 21 height 21
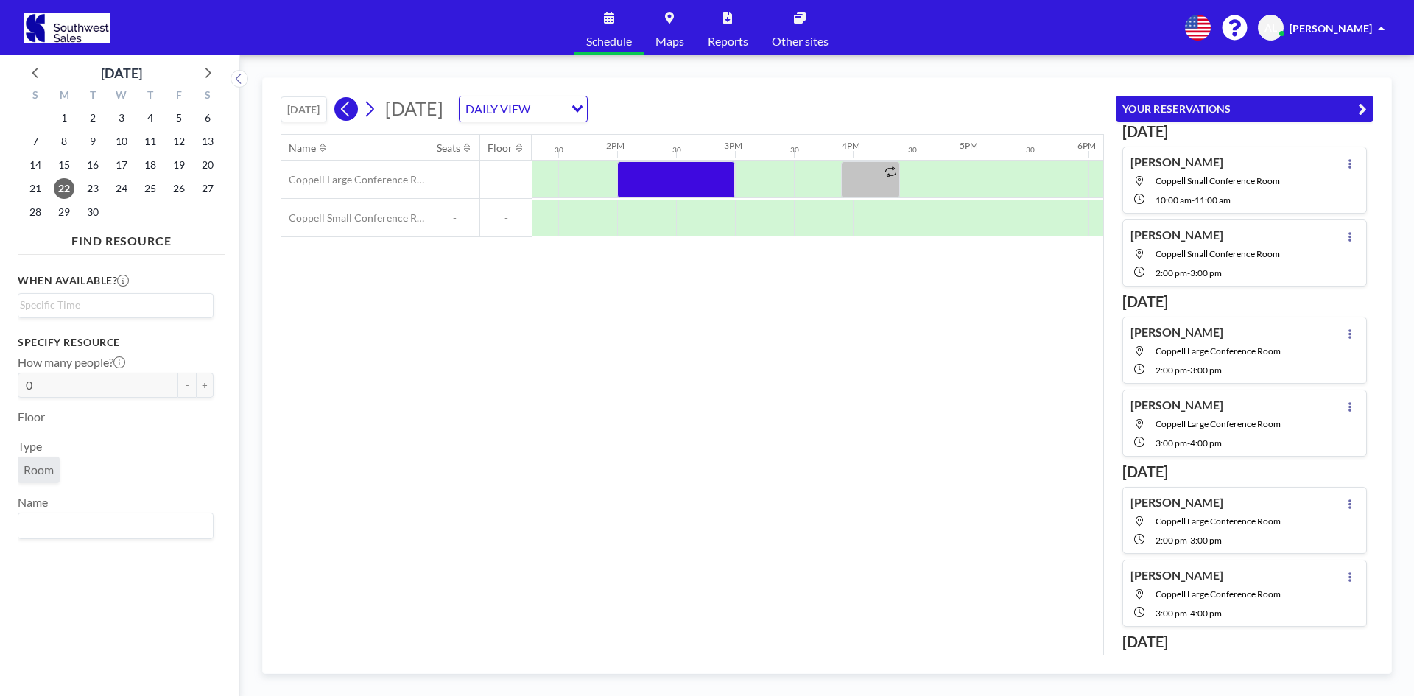
click at [349, 114] on icon at bounding box center [345, 109] width 8 height 15
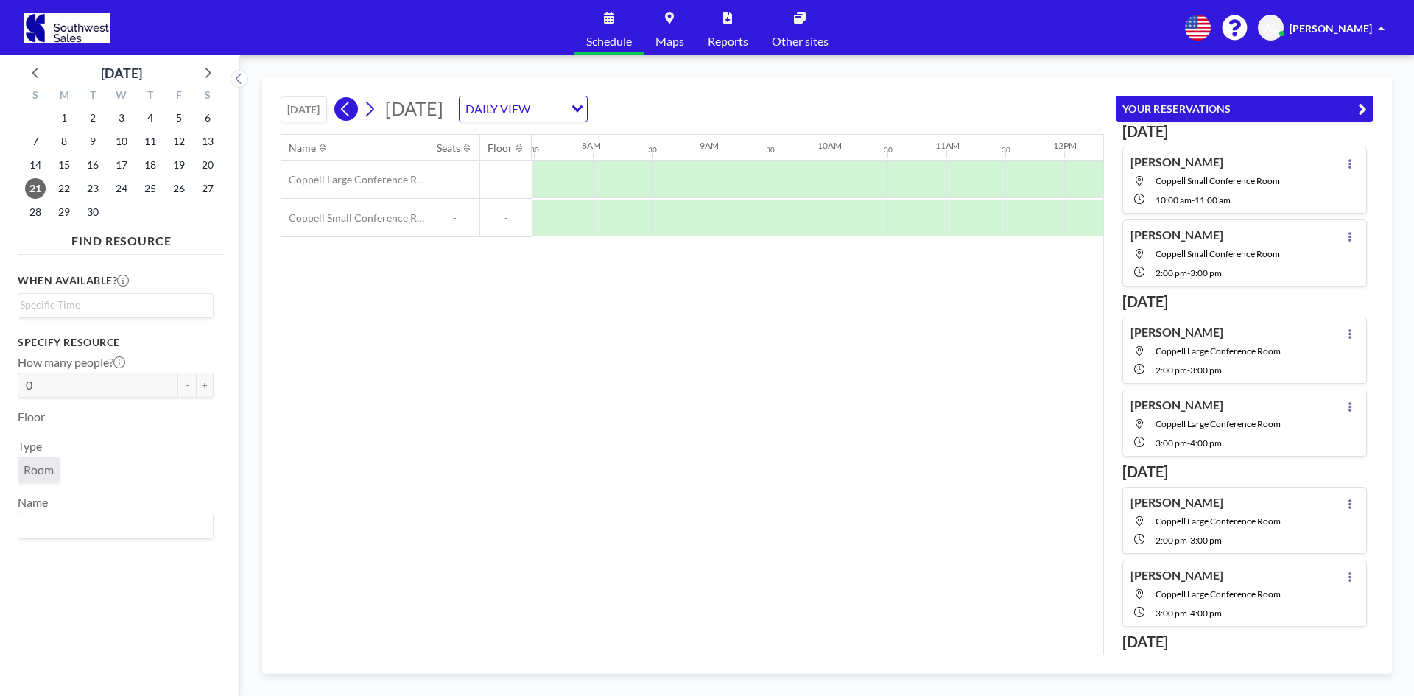
click at [349, 114] on icon at bounding box center [345, 109] width 8 height 15
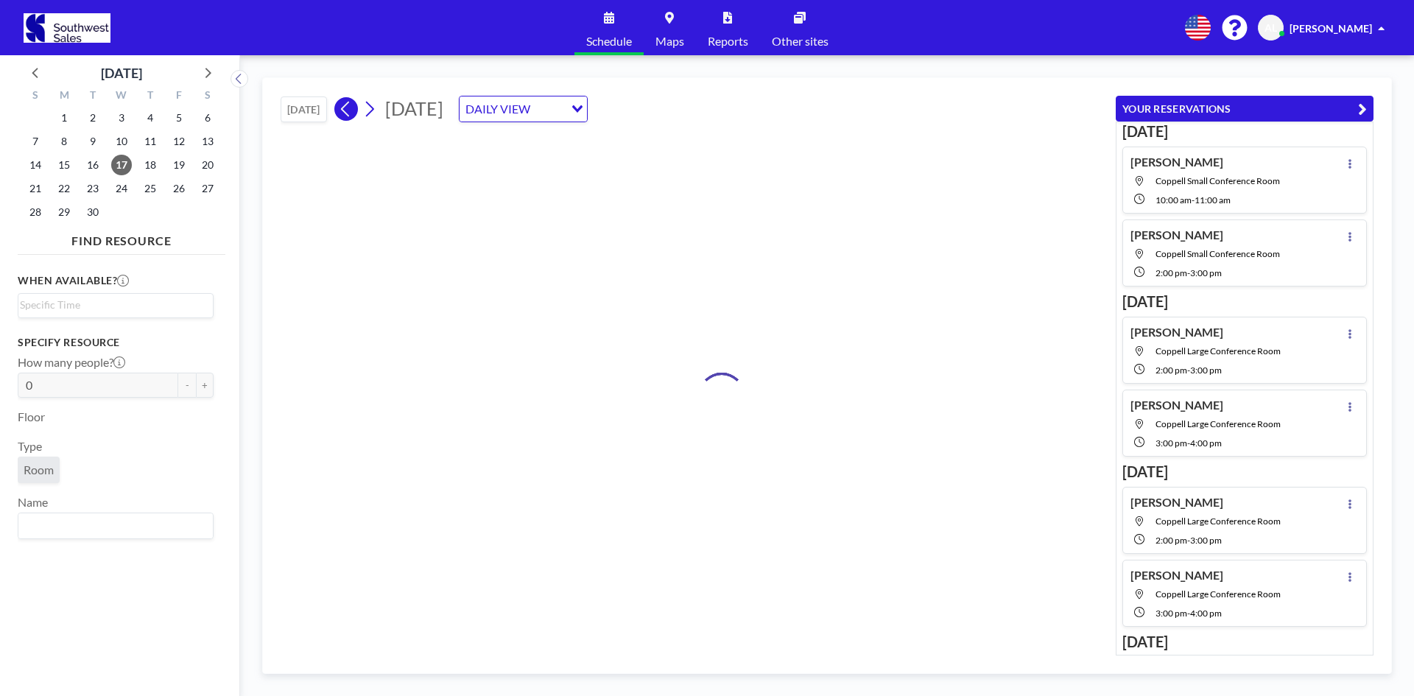
click at [349, 114] on icon at bounding box center [345, 109] width 8 height 15
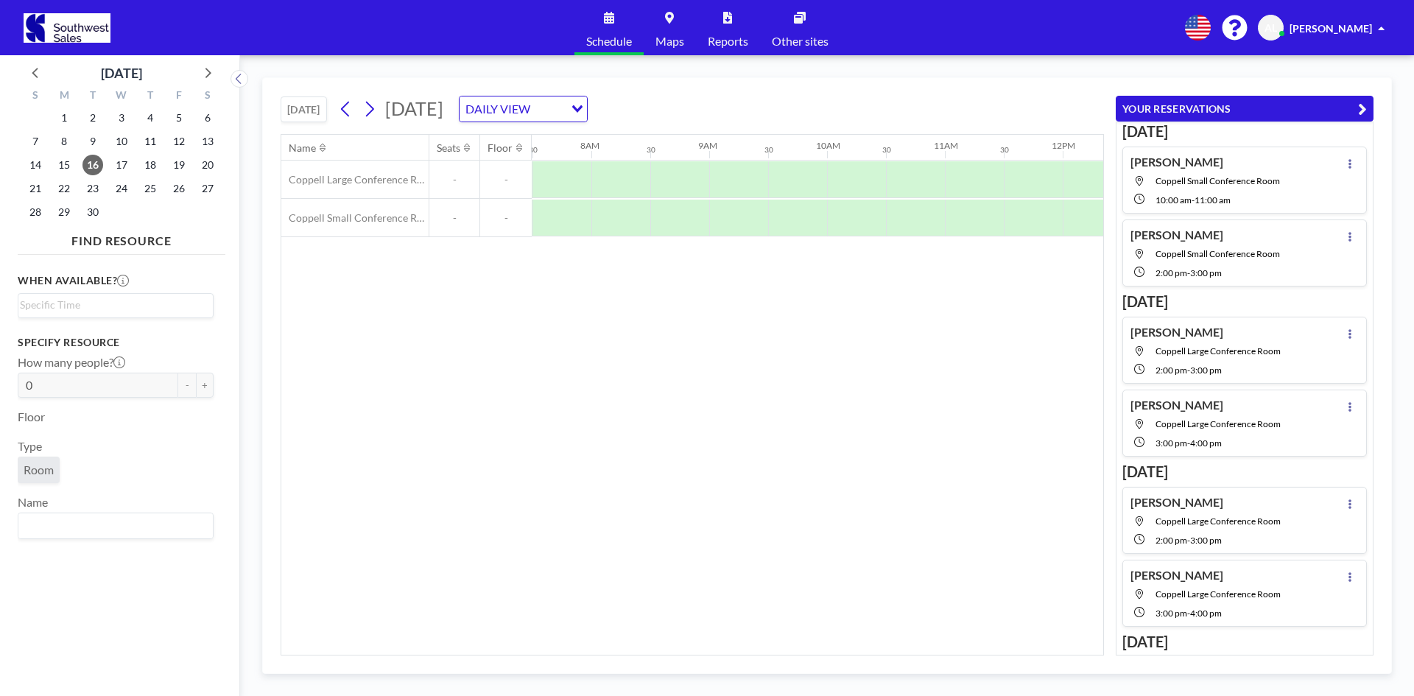
scroll to position [0, 884]
click at [66, 147] on span "8" at bounding box center [64, 141] width 21 height 21
click at [59, 116] on span "1" at bounding box center [64, 118] width 21 height 21
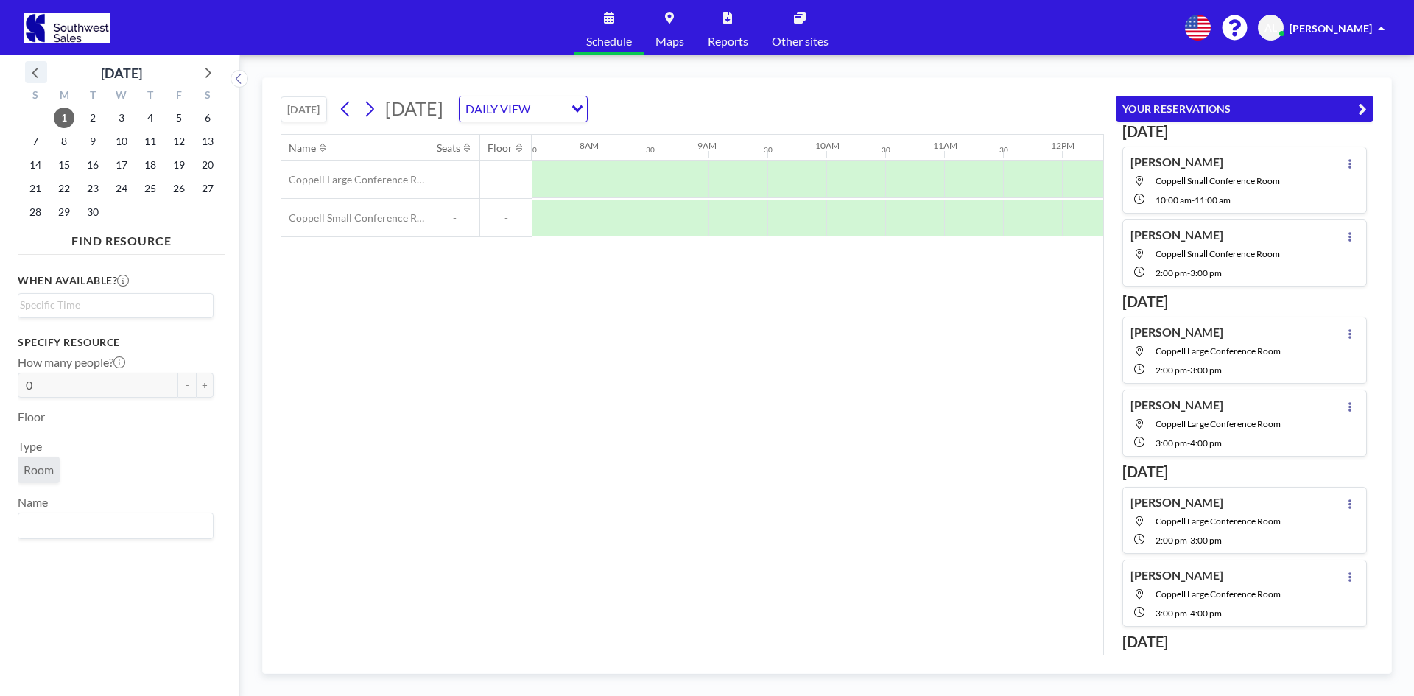
click at [41, 71] on icon at bounding box center [36, 72] width 19 height 19
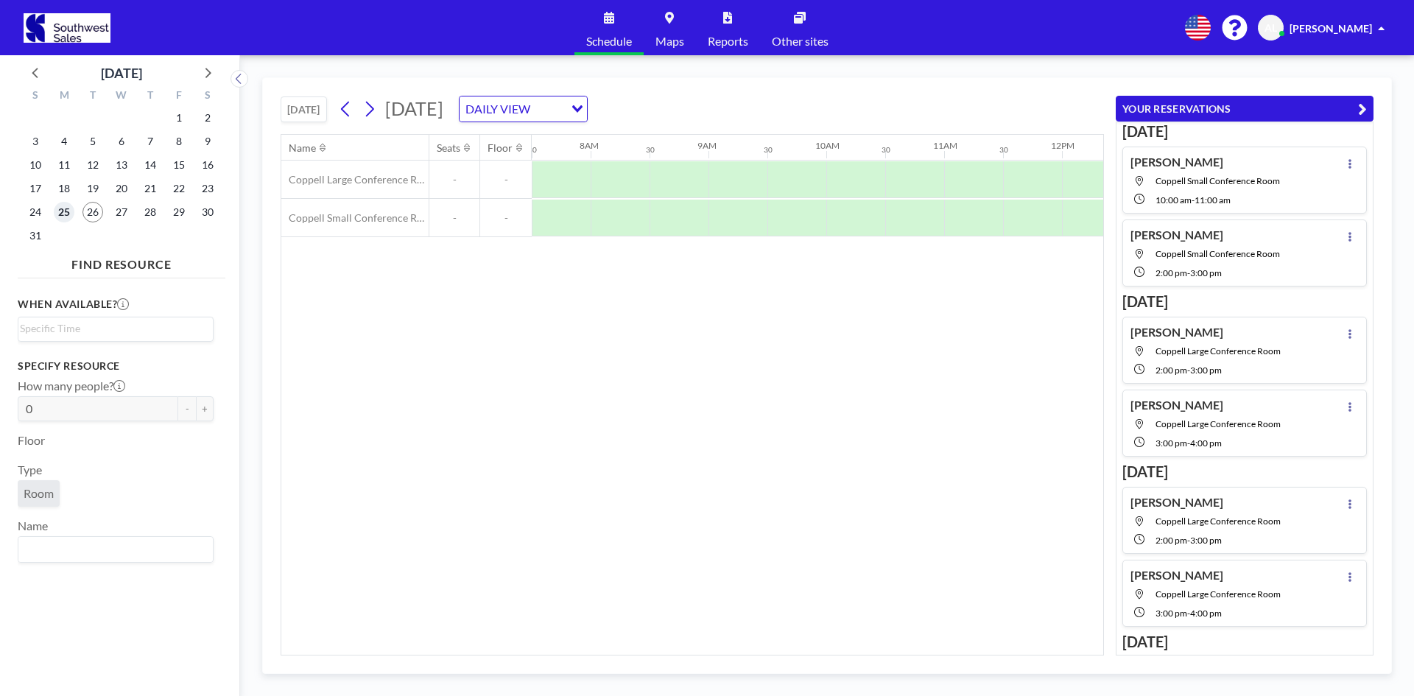
click at [71, 212] on span "25" at bounding box center [64, 212] width 21 height 21
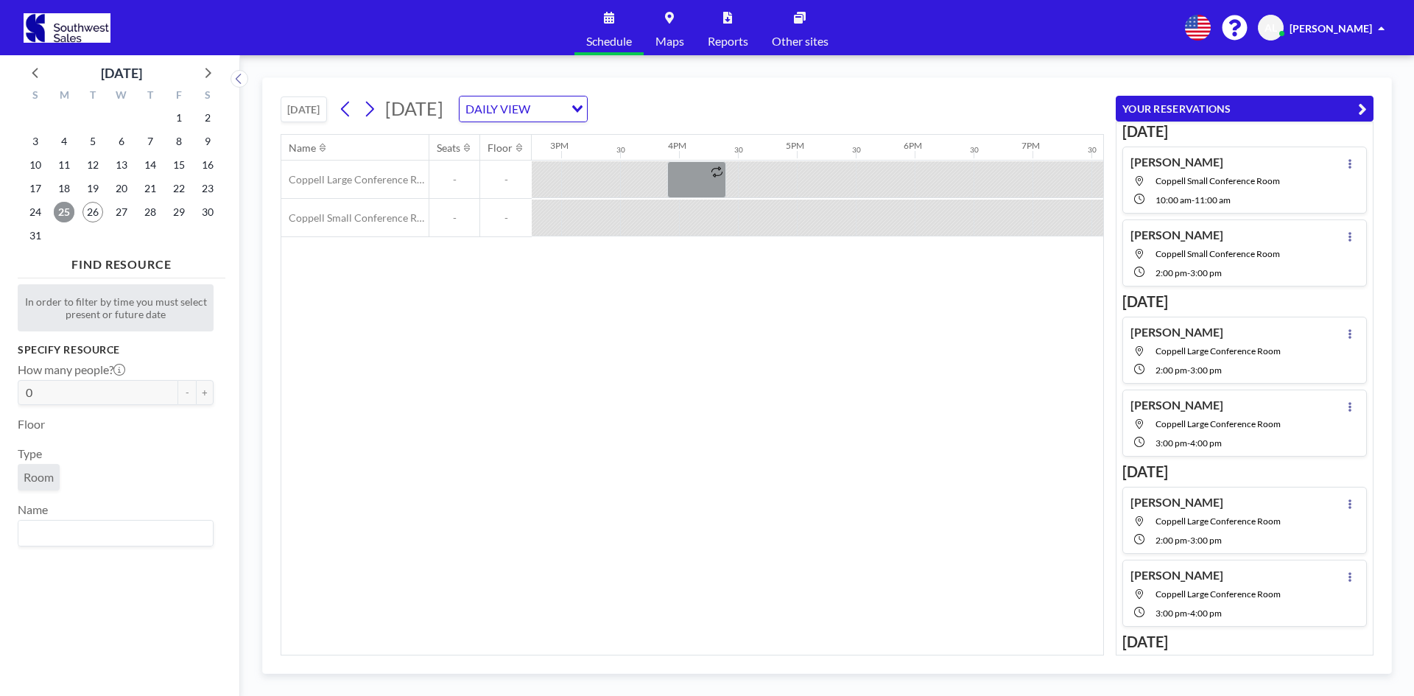
scroll to position [0, 1738]
click at [697, 174] on div at bounding box center [696, 179] width 59 height 37
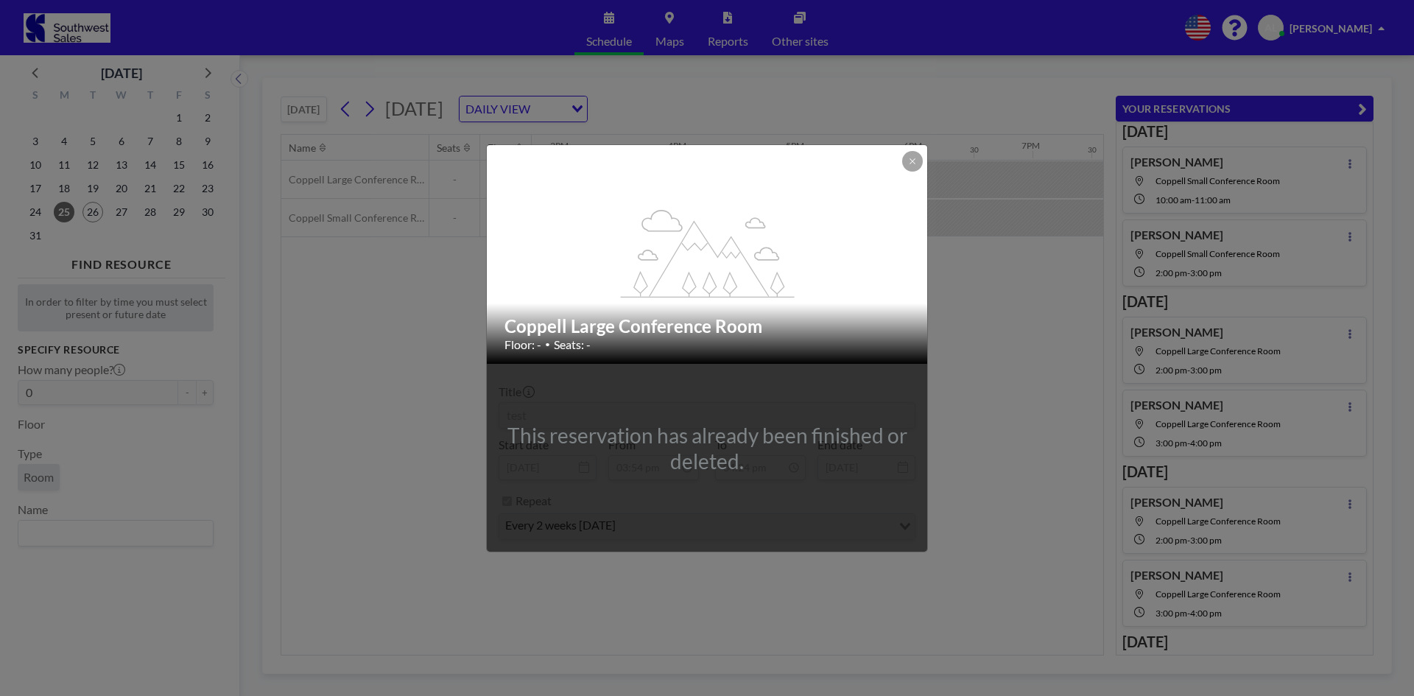
click at [928, 166] on div "flex-grow: 1.2; Coppell Large Conference Room Floor: - • Seats: - This reservat…" at bounding box center [707, 348] width 1414 height 696
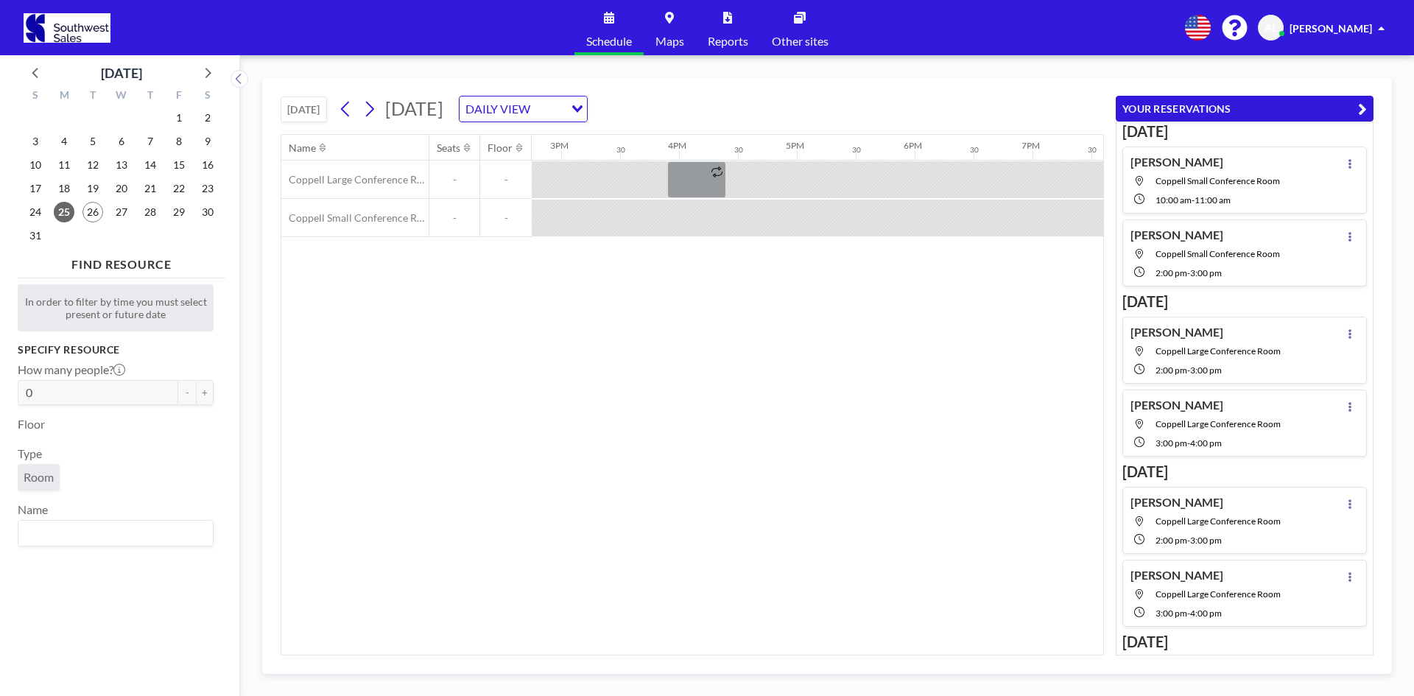
click at [806, 19] on link "Other sites" at bounding box center [800, 27] width 80 height 55
